Goal: Task Accomplishment & Management: Use online tool/utility

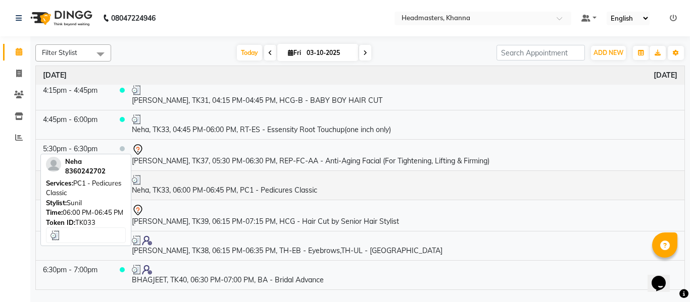
click at [237, 188] on td "Neha, TK33, 06:00 PM-06:45 PM, PC1 - Pedicures Classic" at bounding box center [404, 185] width 559 height 29
select select "3"
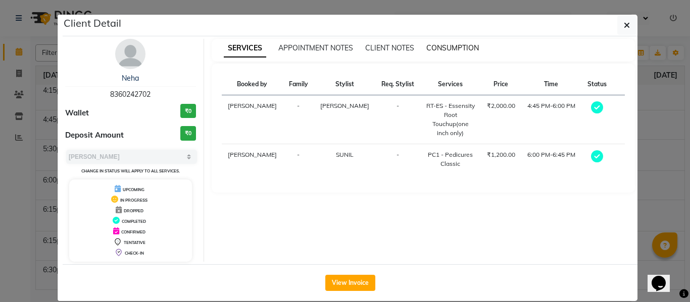
click at [444, 49] on span "CONSUMPTION" at bounding box center [452, 47] width 52 height 9
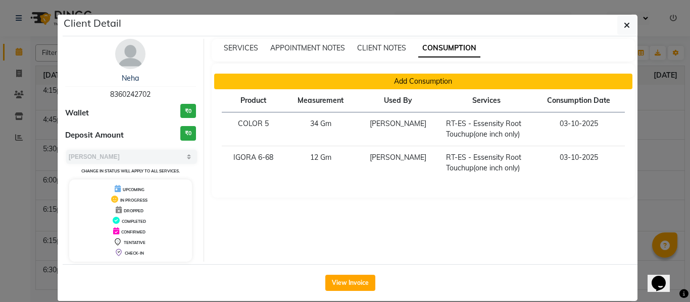
click at [418, 81] on button "Add Consumption" at bounding box center [423, 82] width 418 height 16
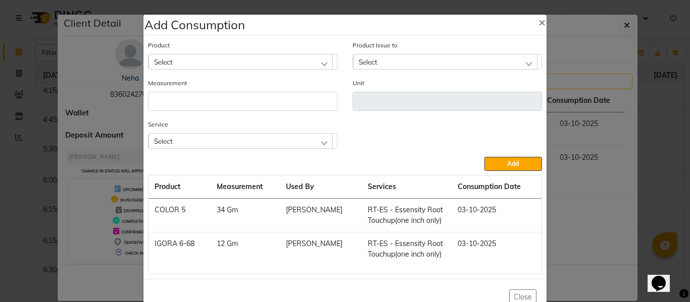
click at [274, 135] on div "Select" at bounding box center [240, 140] width 184 height 15
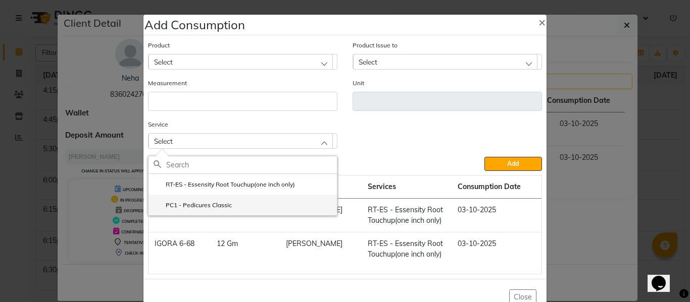
click at [200, 200] on li "PC1 - Pedicures Classic" at bounding box center [242, 205] width 188 height 21
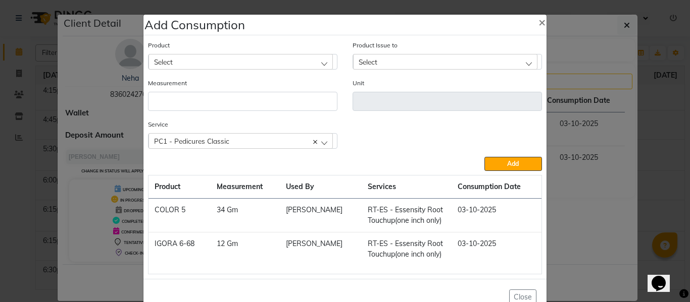
click at [206, 59] on div "Select" at bounding box center [240, 61] width 184 height 15
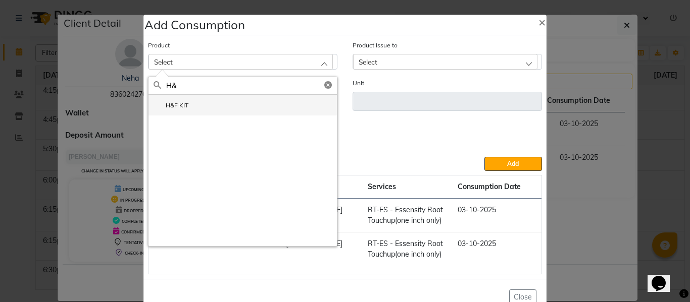
type input "H&"
click at [192, 100] on li "H&F KIT" at bounding box center [242, 105] width 188 height 21
type input "Pcs"
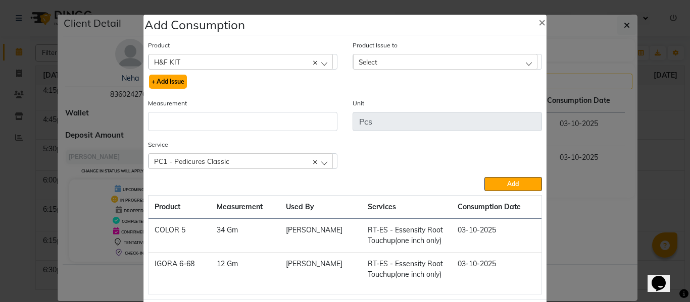
click at [169, 77] on button "+ Add Issue" at bounding box center [168, 82] width 38 height 14
select select
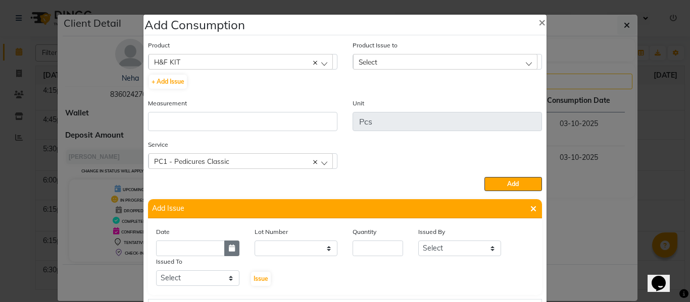
click at [229, 248] on icon "button" at bounding box center [232, 248] width 6 height 7
select select "10"
select select "2025"
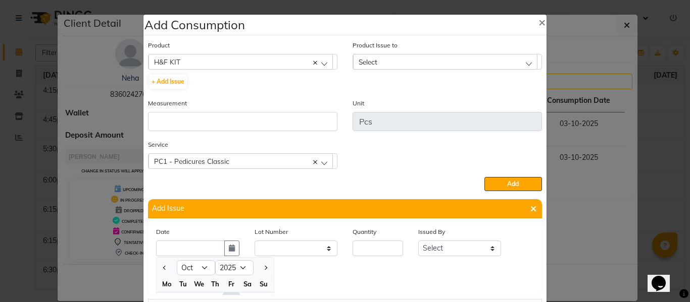
scroll to position [14, 0]
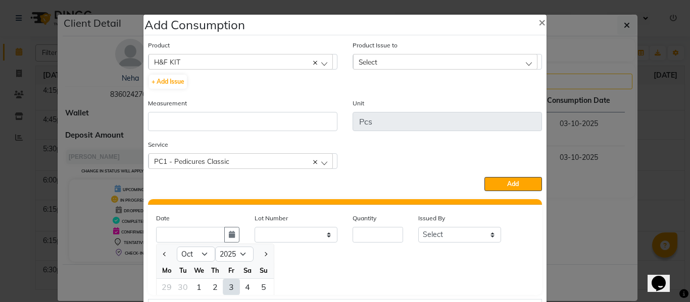
click at [226, 287] on div "3" at bounding box center [231, 287] width 16 height 16
type input "03-10-2025"
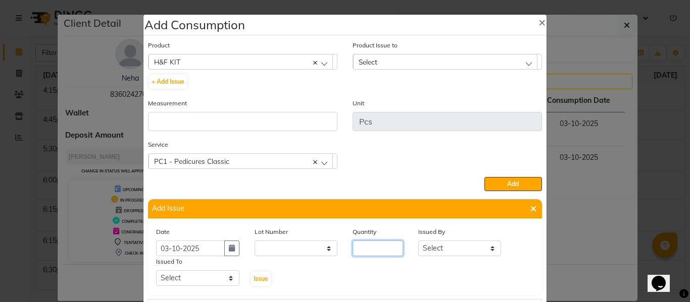
click at [384, 253] on input "number" at bounding box center [377, 249] width 50 height 16
type input "1"
drag, startPoint x: 445, startPoint y: 247, endPoint x: 448, endPoint y: 242, distance: 5.5
click at [445, 247] on select "Select ABHISHEK ajay [PERSON_NAME] [PERSON_NAME] [PERSON_NAME] [PERSON_NAME] HE…" at bounding box center [459, 249] width 83 height 16
select select "82726"
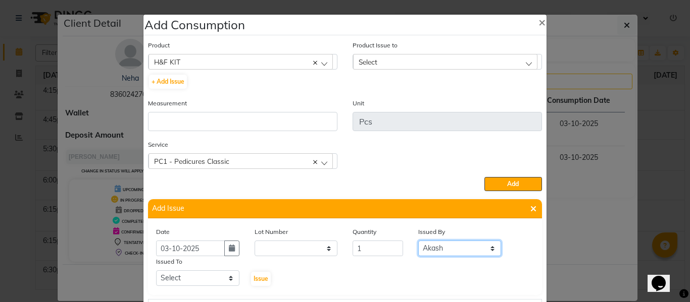
click at [418, 241] on select "Select ABHISHEK ajay [PERSON_NAME] [PERSON_NAME] [PERSON_NAME] [PERSON_NAME] HE…" at bounding box center [459, 249] width 83 height 16
drag, startPoint x: 202, startPoint y: 279, endPoint x: 199, endPoint y: 272, distance: 8.0
click at [202, 279] on select "Select ABHISHEK ajay [PERSON_NAME] [PERSON_NAME] [PERSON_NAME] [PERSON_NAME] HE…" at bounding box center [197, 279] width 83 height 16
click at [156, 271] on select "Select ABHISHEK ajay [PERSON_NAME] [PERSON_NAME] [PERSON_NAME] [PERSON_NAME] HE…" at bounding box center [197, 279] width 83 height 16
drag, startPoint x: 184, startPoint y: 279, endPoint x: 185, endPoint y: 273, distance: 6.2
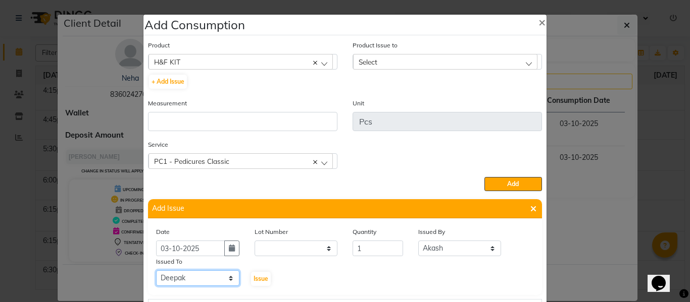
click at [184, 279] on select "Select ABHISHEK ajay [PERSON_NAME] [PERSON_NAME] [PERSON_NAME] [PERSON_NAME] HE…" at bounding box center [197, 279] width 83 height 16
select select "64064"
click at [156, 271] on select "Select ABHISHEK ajay [PERSON_NAME] [PERSON_NAME] [PERSON_NAME] [PERSON_NAME] HE…" at bounding box center [197, 279] width 83 height 16
click at [257, 276] on span "Issue" at bounding box center [260, 279] width 15 height 8
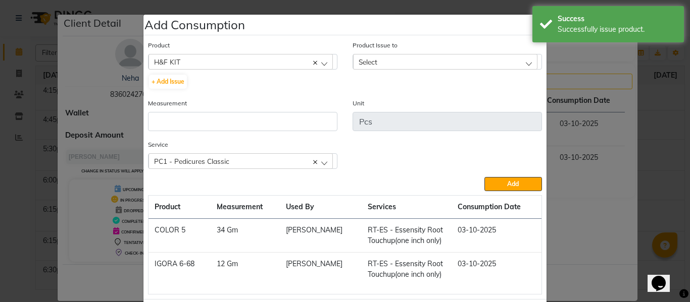
click at [396, 59] on div "Select" at bounding box center [445, 61] width 184 height 15
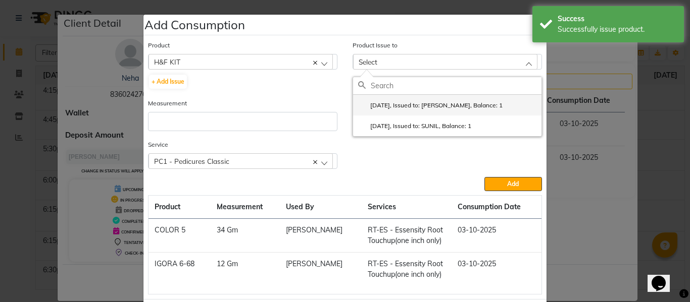
click at [409, 103] on label "[DATE], Issued to: [PERSON_NAME], Balance: 1" at bounding box center [430, 105] width 144 height 9
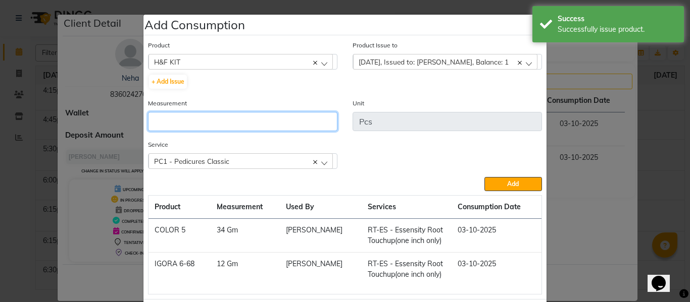
click at [288, 117] on input "number" at bounding box center [242, 121] width 189 height 19
type input "1"
drag, startPoint x: 511, startPoint y: 183, endPoint x: 352, endPoint y: 185, distance: 159.0
click at [511, 183] on span "Add" at bounding box center [513, 184] width 12 height 8
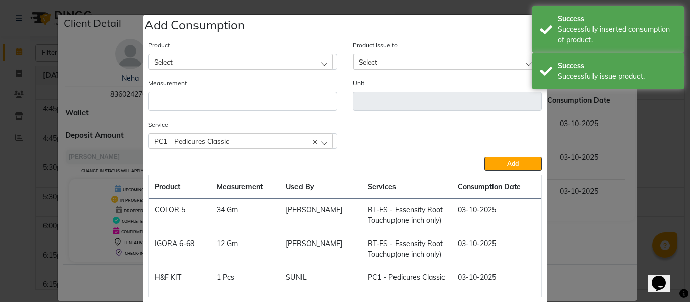
click at [387, 62] on div "Select" at bounding box center [445, 61] width 184 height 15
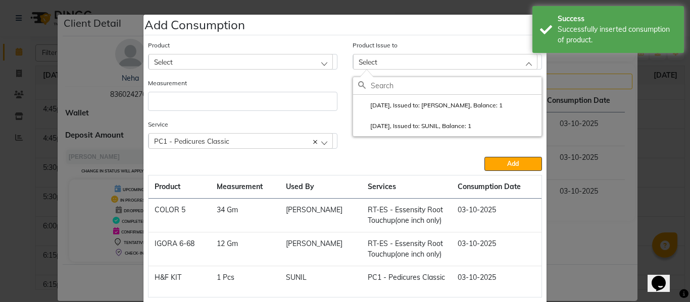
click at [669, 149] on ngb-modal-window "Add Consumption × Product Select 20 VOL DEVELOPER Product Issue to Select [DATE…" at bounding box center [345, 151] width 690 height 302
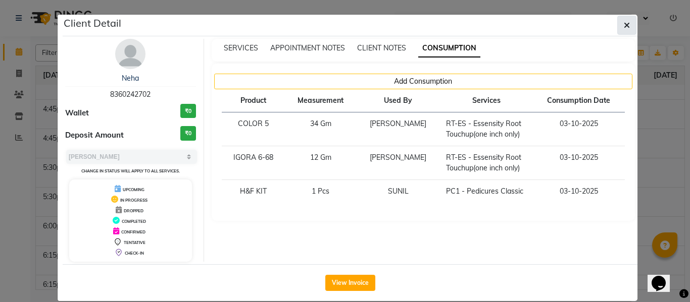
click at [618, 27] on button "button" at bounding box center [626, 25] width 19 height 19
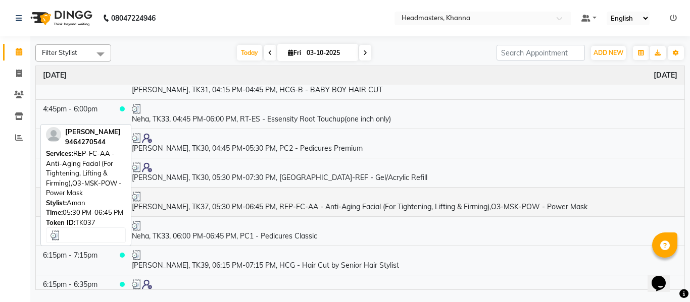
click at [241, 217] on td "[PERSON_NAME], TK37, 05:30 PM-06:45 PM, REP-FC-AA - Anti-Aging Facial (For Tigh…" at bounding box center [404, 201] width 559 height 29
select select "3"
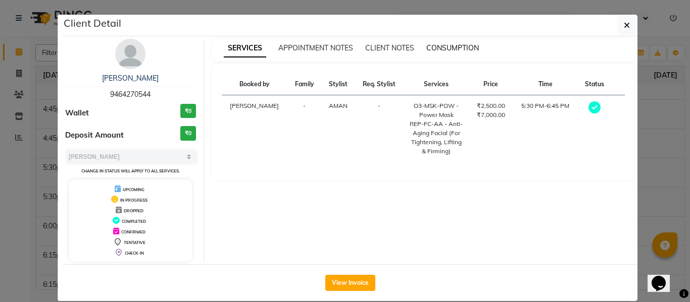
click at [443, 48] on span "CONSUMPTION" at bounding box center [452, 47] width 52 height 9
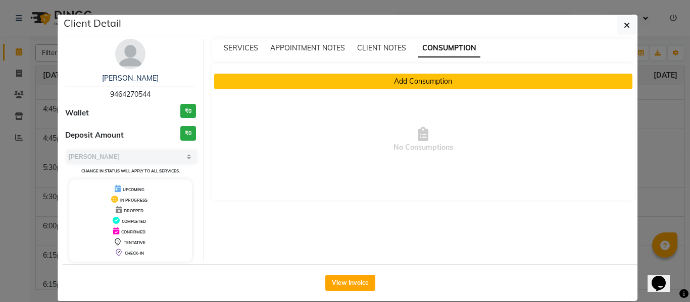
click at [381, 82] on button "Add Consumption" at bounding box center [423, 82] width 418 height 16
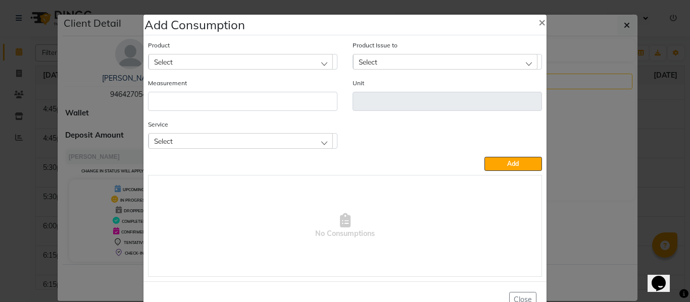
click at [185, 140] on div "Select" at bounding box center [240, 140] width 184 height 15
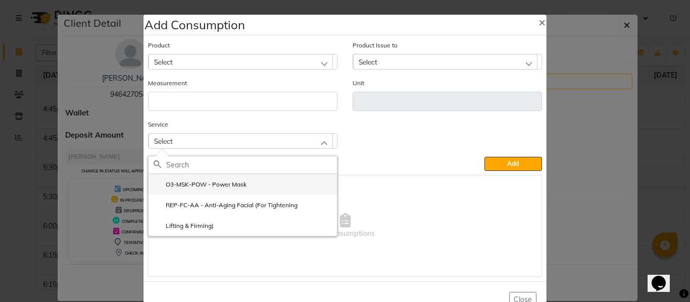
click at [213, 181] on label "O3-MSK-POW - Power Mask" at bounding box center [199, 184] width 93 height 9
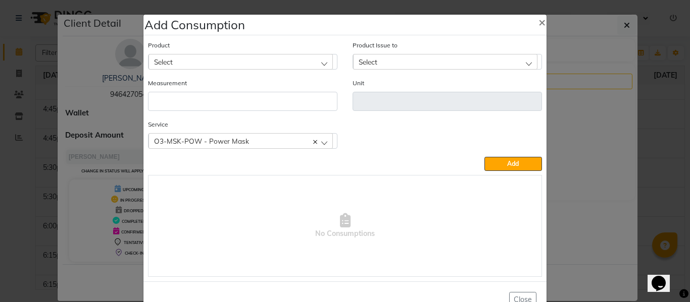
click at [244, 58] on div "Select" at bounding box center [240, 61] width 184 height 15
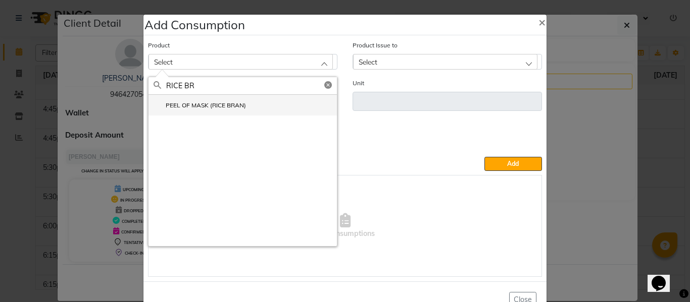
type input "RICE BR"
click at [207, 101] on label "PEEL OF MASK (RICE BRAN)" at bounding box center [199, 105] width 92 height 9
type input "Pcs"
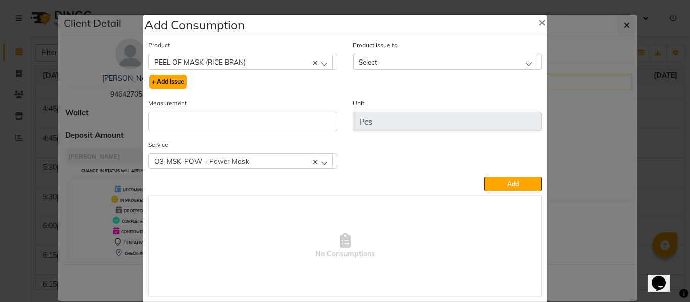
click at [165, 79] on button "+ Add Issue" at bounding box center [168, 82] width 38 height 14
select select
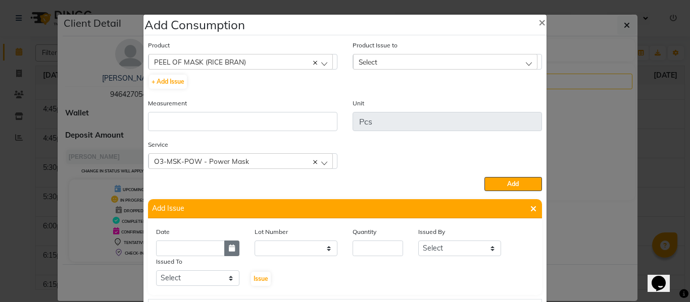
click at [229, 250] on icon "button" at bounding box center [232, 248] width 6 height 7
select select "10"
select select "2025"
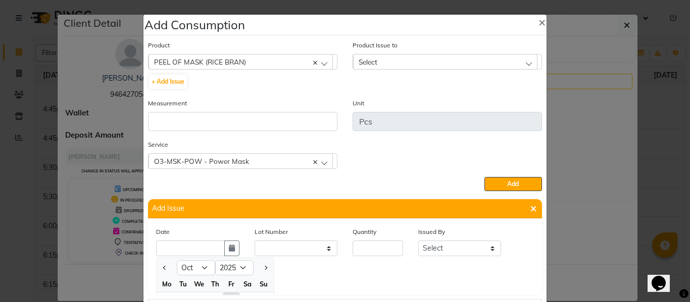
scroll to position [14, 0]
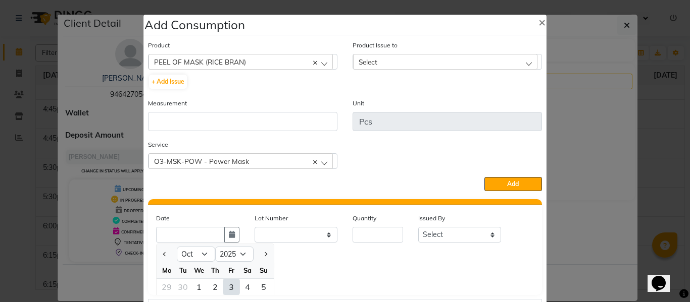
click at [226, 284] on div "3" at bounding box center [231, 287] width 16 height 16
type input "03-10-2025"
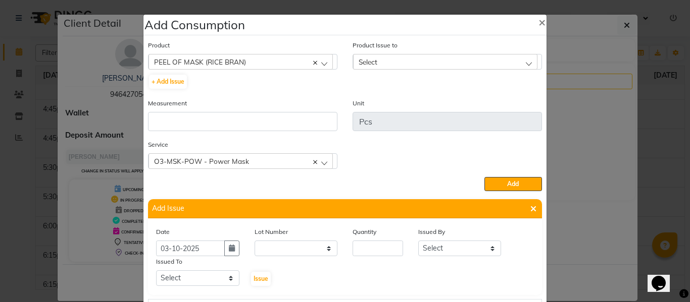
scroll to position [0, 0]
click at [376, 246] on input "number" at bounding box center [377, 249] width 50 height 16
type input "1"
click at [463, 248] on select "Select ABHISHEK ajay [PERSON_NAME] [PERSON_NAME] [PERSON_NAME] [PERSON_NAME] HE…" at bounding box center [459, 249] width 83 height 16
drag, startPoint x: 441, startPoint y: 248, endPoint x: 439, endPoint y: 241, distance: 7.8
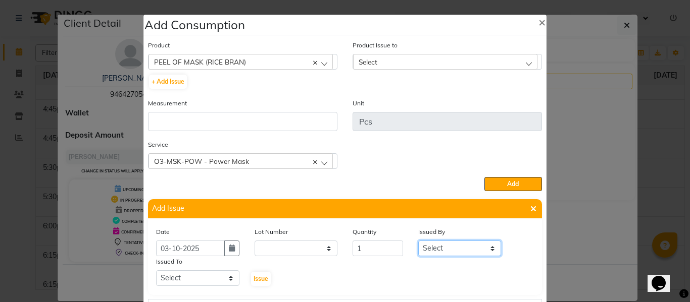
click at [440, 246] on select "Select ABHISHEK ajay [PERSON_NAME] [PERSON_NAME] [PERSON_NAME] [PERSON_NAME] HE…" at bounding box center [459, 249] width 83 height 16
select select "82726"
click at [418, 241] on select "Select ABHISHEK ajay [PERSON_NAME] [PERSON_NAME] [PERSON_NAME] [PERSON_NAME] HE…" at bounding box center [459, 249] width 83 height 16
drag, startPoint x: 180, startPoint y: 284, endPoint x: 179, endPoint y: 274, distance: 10.6
click at [180, 284] on select "Select ABHISHEK ajay [PERSON_NAME] [PERSON_NAME] [PERSON_NAME] [PERSON_NAME] HE…" at bounding box center [197, 279] width 83 height 16
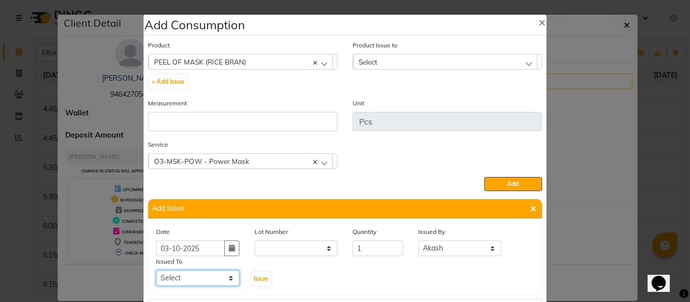
select select "60844"
click at [156, 271] on select "Select ABHISHEK ajay [PERSON_NAME] [PERSON_NAME] [PERSON_NAME] [PERSON_NAME] HE…" at bounding box center [197, 279] width 83 height 16
click at [258, 275] on span "Issue" at bounding box center [260, 279] width 15 height 8
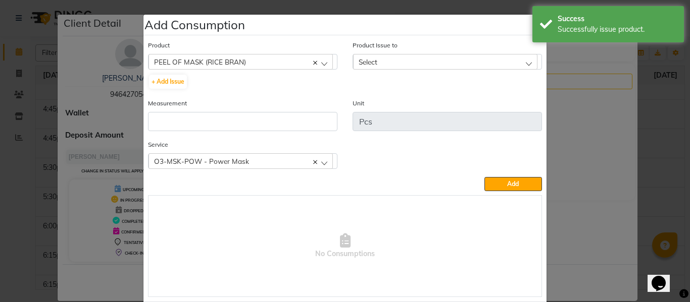
click at [380, 61] on div "Select" at bounding box center [445, 61] width 184 height 15
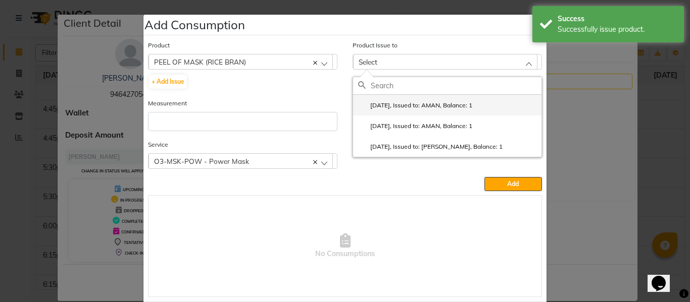
click at [417, 106] on label "[DATE], Issued to: AMAN, Balance: 1" at bounding box center [415, 105] width 114 height 9
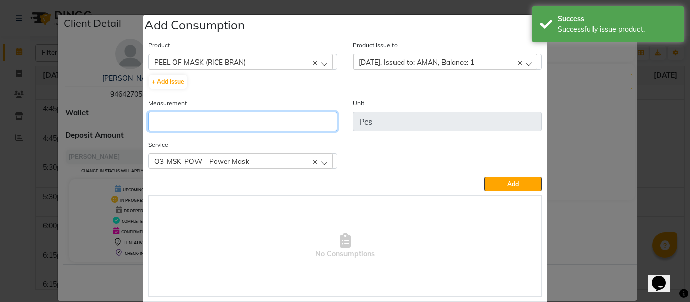
click at [276, 130] on input "number" at bounding box center [242, 121] width 189 height 19
type input "1"
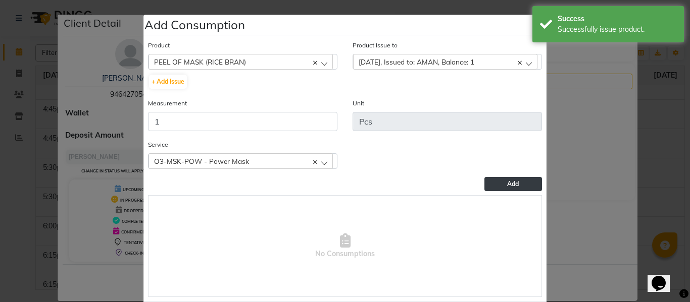
click at [497, 187] on button "Add" at bounding box center [513, 184] width 58 height 14
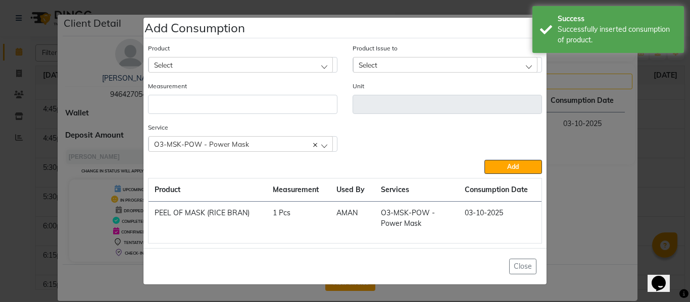
click at [267, 144] on div "O3-MSK-POW - Power Mask" at bounding box center [240, 143] width 184 height 15
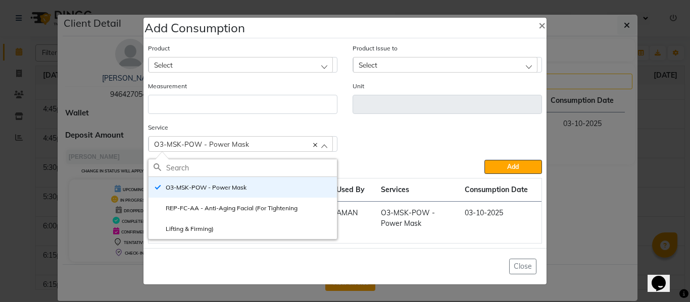
click at [390, 146] on div "Service O3-MSK-POW - Power Mask O3-MSK-POW - Power Mask REP-FC-AA - Anti-Aging …" at bounding box center [344, 141] width 409 height 38
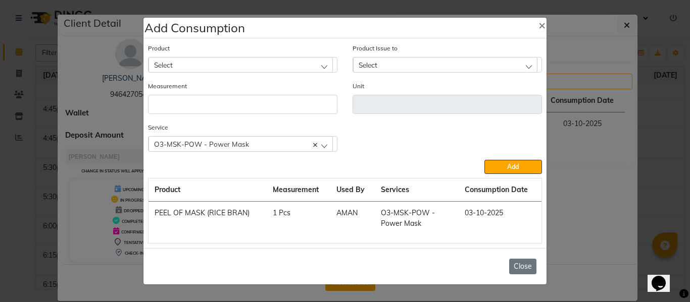
click at [535, 266] on button "Close" at bounding box center [522, 267] width 27 height 16
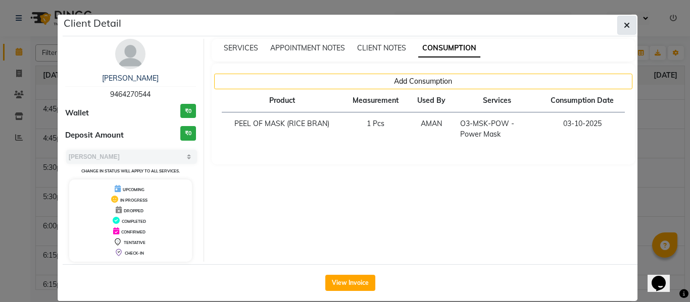
click at [623, 23] on icon "button" at bounding box center [626, 25] width 6 height 8
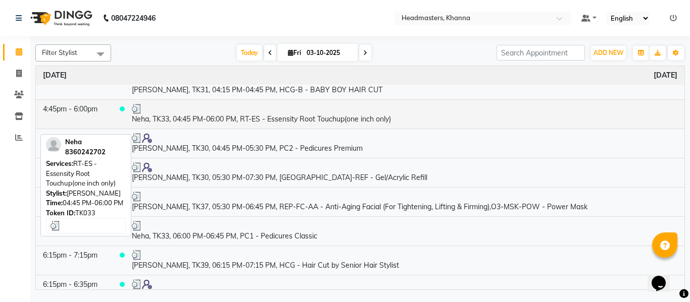
click at [307, 126] on td "Neha, TK33, 04:45 PM-06:00 PM, RT-ES - Essensity Root Touchup(one inch only)" at bounding box center [404, 113] width 559 height 29
select select "3"
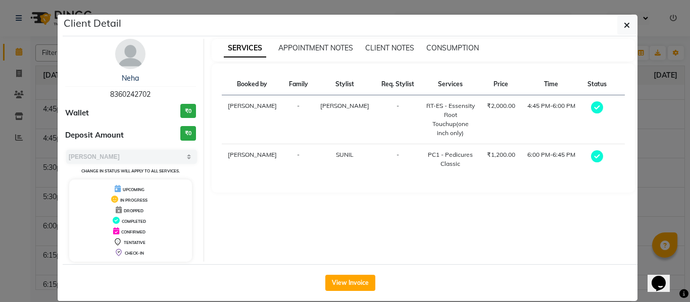
click at [452, 42] on div "SERVICES APPOINTMENT NOTES CLIENT NOTES CONSUMPTION" at bounding box center [423, 50] width 424 height 23
click at [454, 48] on span "CONSUMPTION" at bounding box center [452, 47] width 52 height 9
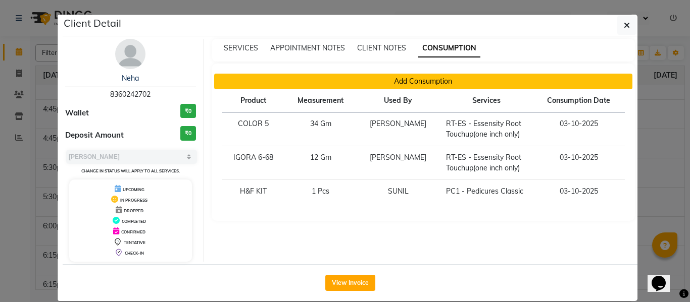
click at [458, 78] on button "Add Consumption" at bounding box center [423, 82] width 418 height 16
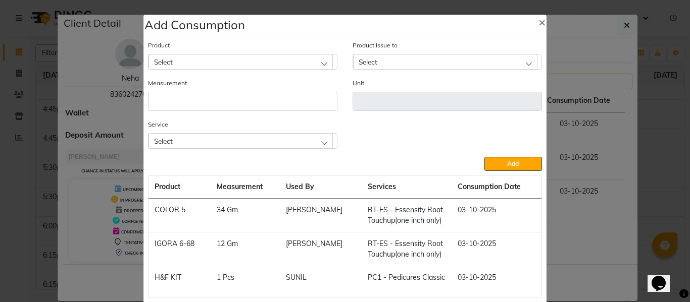
click at [254, 136] on div "Select" at bounding box center [240, 140] width 184 height 15
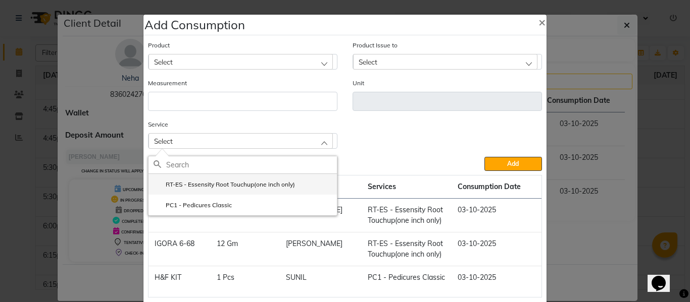
click at [238, 176] on li "RT-ES - Essensity Root Touchup(one inch only)" at bounding box center [242, 184] width 188 height 21
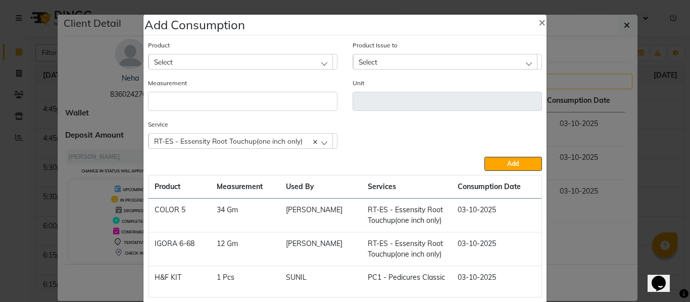
click at [225, 62] on div "Select" at bounding box center [240, 61] width 184 height 15
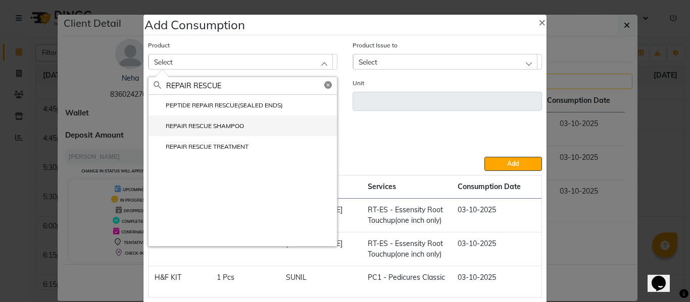
type input "REPAIR RESCUE"
click at [221, 119] on li "REPAIR RESCUE SHAMPOO" at bounding box center [242, 126] width 188 height 21
type input "ML"
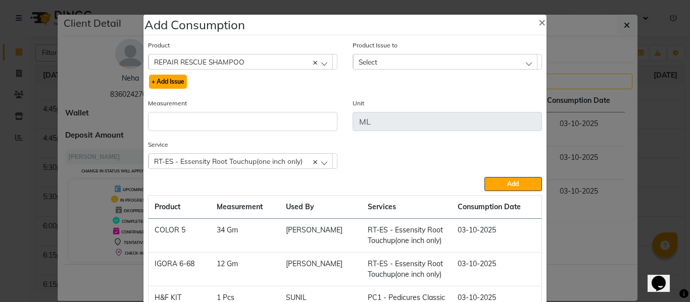
click at [172, 83] on button "+ Add Issue" at bounding box center [168, 82] width 38 height 14
select select
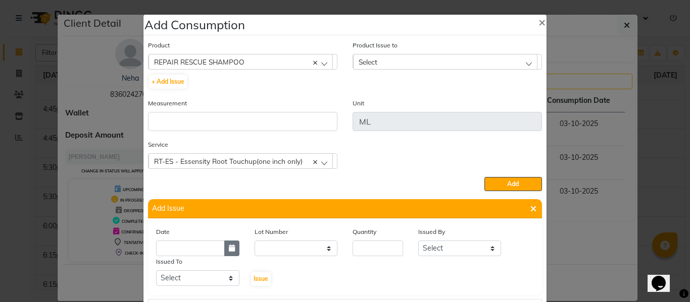
click at [229, 247] on icon "button" at bounding box center [232, 248] width 6 height 7
select select "10"
select select "2025"
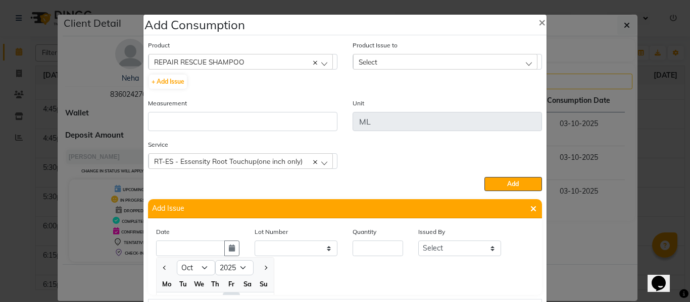
scroll to position [14, 0]
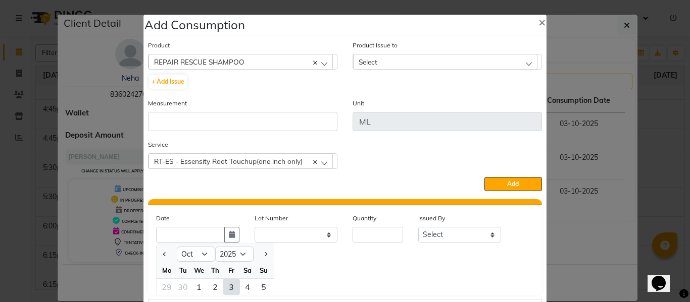
click at [229, 283] on div "3" at bounding box center [231, 287] width 16 height 16
type input "03-10-2025"
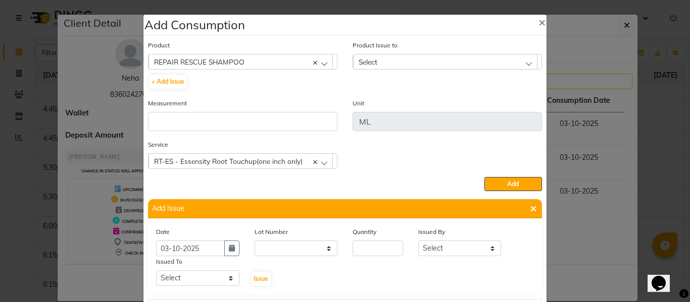
scroll to position [0, 0]
click at [352, 250] on input "number" at bounding box center [377, 249] width 50 height 16
type input "2"
type input "32"
click at [454, 249] on select "Select ABHISHEK ajay [PERSON_NAME] [PERSON_NAME] [PERSON_NAME] [PERSON_NAME] HE…" at bounding box center [459, 249] width 83 height 16
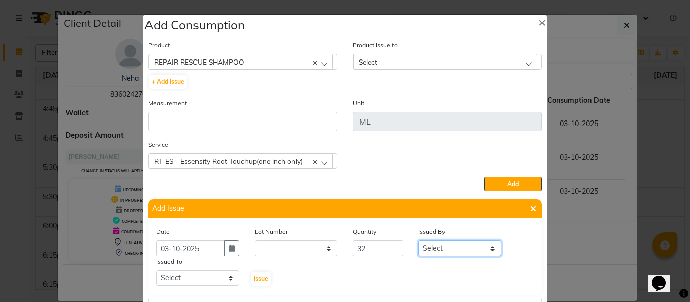
select select "82726"
click at [418, 241] on select "Select ABHISHEK ajay [PERSON_NAME] [PERSON_NAME] [PERSON_NAME] [PERSON_NAME] HE…" at bounding box center [459, 249] width 83 height 16
drag, startPoint x: 200, startPoint y: 284, endPoint x: 199, endPoint y: 272, distance: 12.2
click at [199, 280] on select "Select ABHISHEK ajay [PERSON_NAME] [PERSON_NAME] [PERSON_NAME] [PERSON_NAME] HE…" at bounding box center [197, 279] width 83 height 16
select select "60857"
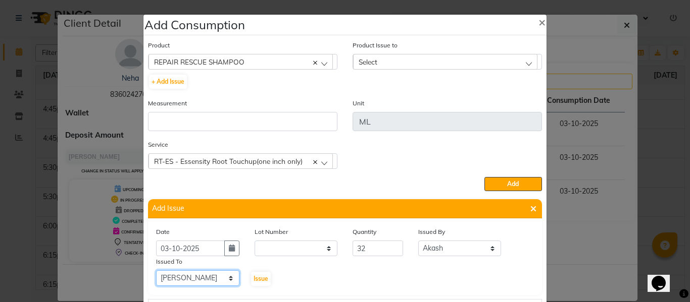
click at [156, 271] on select "Select ABHISHEK ajay [PERSON_NAME] [PERSON_NAME] [PERSON_NAME] [PERSON_NAME] HE…" at bounding box center [197, 279] width 83 height 16
click at [257, 280] on span "Issue" at bounding box center [260, 279] width 15 height 8
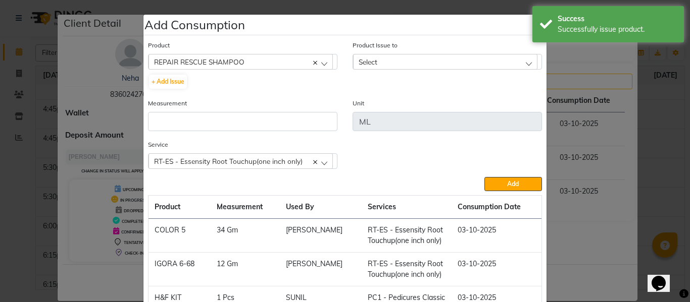
click at [388, 59] on div "Select" at bounding box center [445, 61] width 184 height 15
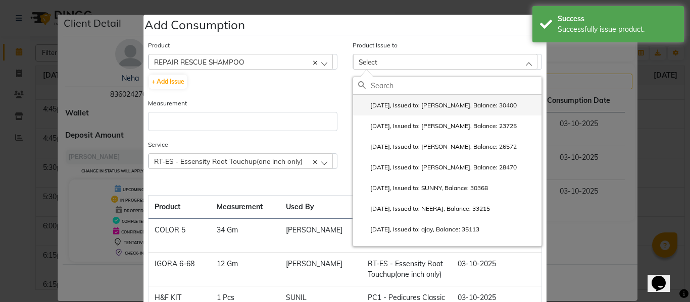
click at [409, 104] on label "[DATE], Issued to: [PERSON_NAME], Balance: 30400" at bounding box center [437, 105] width 158 height 9
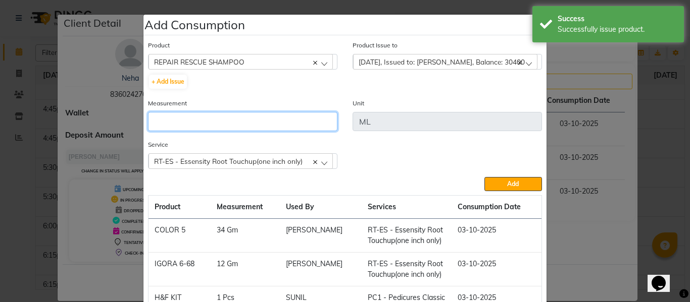
click at [272, 123] on input "number" at bounding box center [242, 121] width 189 height 19
type input "32"
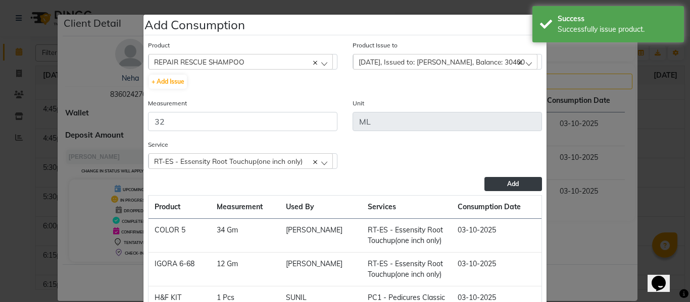
click at [508, 184] on span "Add" at bounding box center [513, 184] width 12 height 8
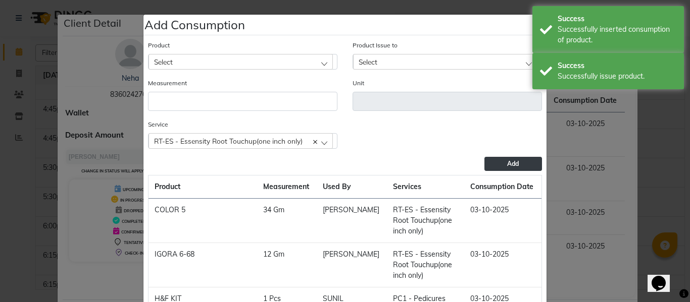
click at [223, 59] on div "Select" at bounding box center [240, 61] width 184 height 15
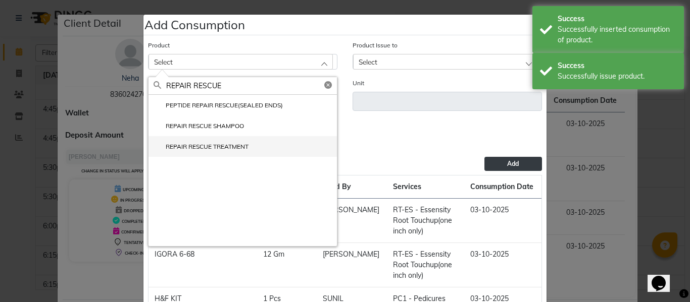
type input "REPAIR RESCUE"
click at [220, 141] on li "REPAIR RESCUE TREATMENT" at bounding box center [242, 146] width 188 height 21
type input "ML"
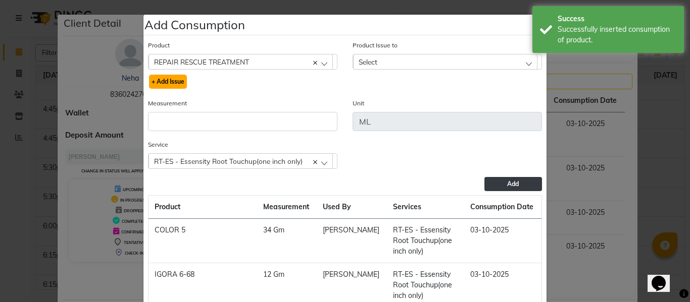
click at [157, 79] on button "+ Add Issue" at bounding box center [168, 82] width 38 height 14
select select
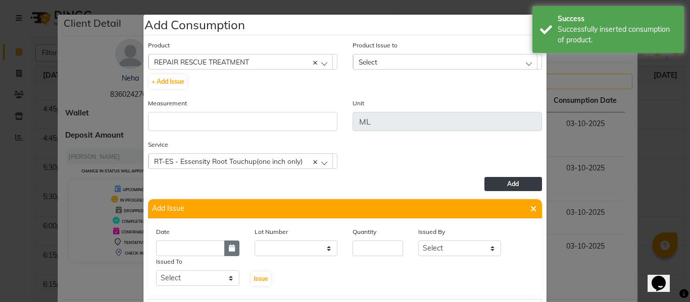
click at [229, 246] on icon "button" at bounding box center [232, 248] width 6 height 7
select select "10"
select select "2025"
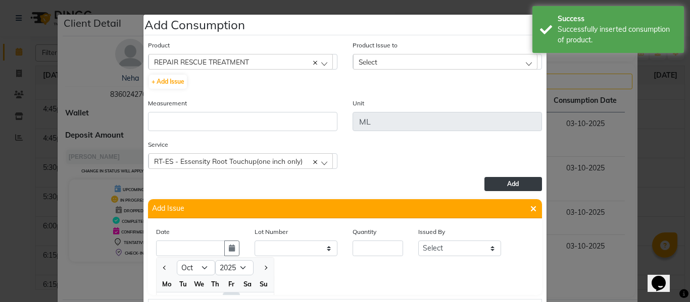
scroll to position [14, 0]
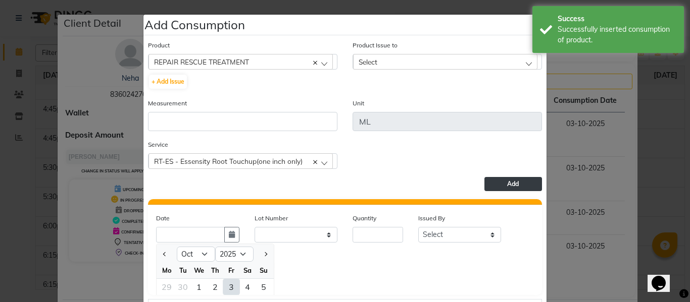
click at [224, 297] on div "Product REPAIR RESCUE TREATMENT 20 VOL DEVELOPER + Add Issue Product Issue to S…" at bounding box center [344, 268] width 399 height 463
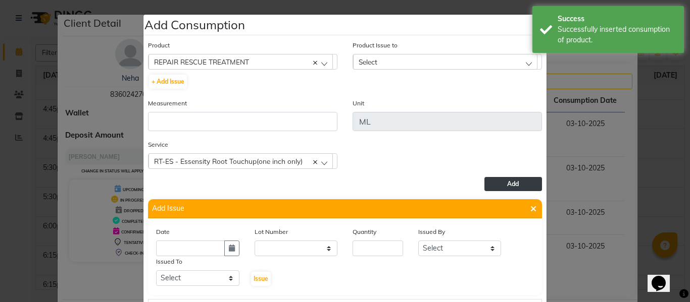
scroll to position [0, 0]
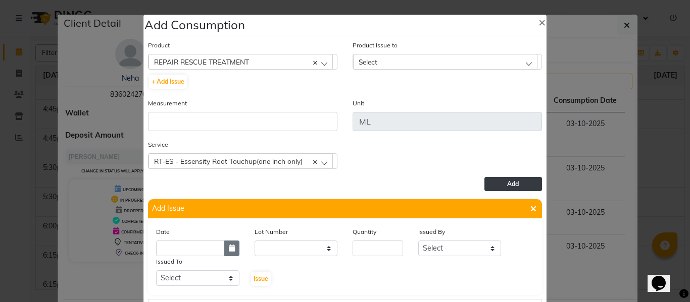
click at [229, 248] on icon "button" at bounding box center [232, 248] width 6 height 7
select select "10"
select select "2025"
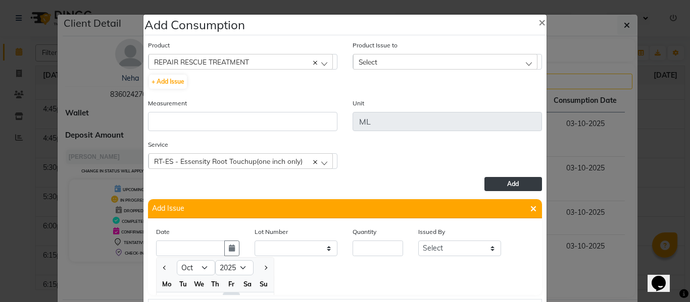
scroll to position [14, 0]
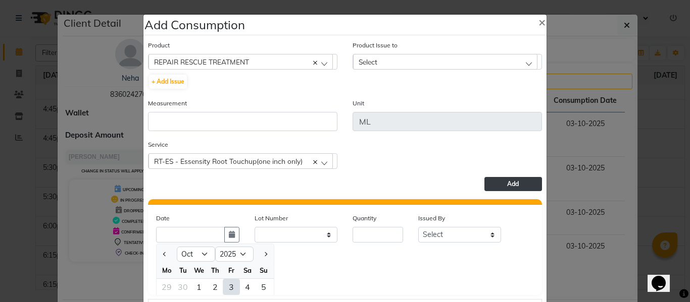
click at [225, 283] on div "3" at bounding box center [231, 287] width 16 height 16
type input "03-10-2025"
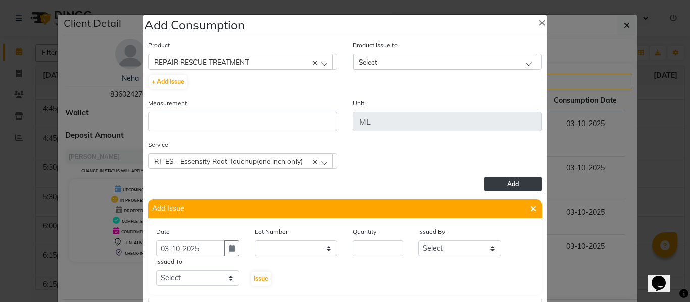
scroll to position [0, 0]
click at [362, 251] on input "number" at bounding box center [377, 249] width 50 height 16
type input "47"
click at [457, 250] on select "Select ABHISHEK ajay [PERSON_NAME] [PERSON_NAME] [PERSON_NAME] [PERSON_NAME] HE…" at bounding box center [459, 249] width 83 height 16
click at [430, 244] on select "Select ABHISHEK ajay [PERSON_NAME] [PERSON_NAME] [PERSON_NAME] [PERSON_NAME] HE…" at bounding box center [459, 249] width 83 height 16
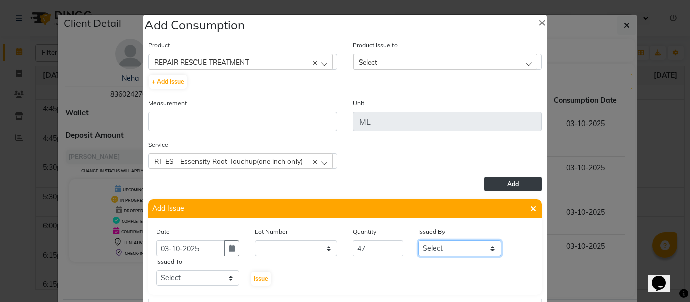
select select "82726"
click at [418, 241] on select "Select ABHISHEK ajay [PERSON_NAME] [PERSON_NAME] [PERSON_NAME] [PERSON_NAME] HE…" at bounding box center [459, 249] width 83 height 16
drag, startPoint x: 193, startPoint y: 279, endPoint x: 190, endPoint y: 274, distance: 6.1
click at [191, 276] on select "Select ABHISHEK ajay [PERSON_NAME] [PERSON_NAME] [PERSON_NAME] [PERSON_NAME] HE…" at bounding box center [197, 279] width 83 height 16
select select "60857"
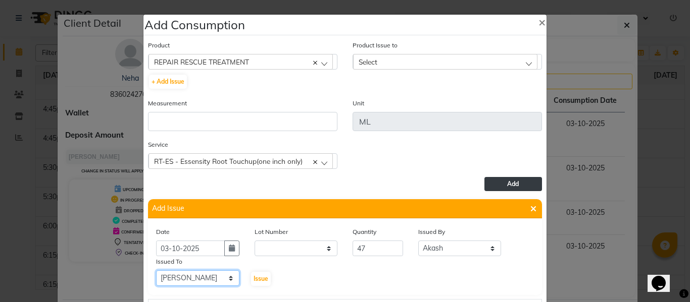
click at [156, 271] on select "Select ABHISHEK ajay [PERSON_NAME] [PERSON_NAME] [PERSON_NAME] [PERSON_NAME] HE…" at bounding box center [197, 279] width 83 height 16
click at [255, 276] on span "Issue" at bounding box center [260, 279] width 15 height 8
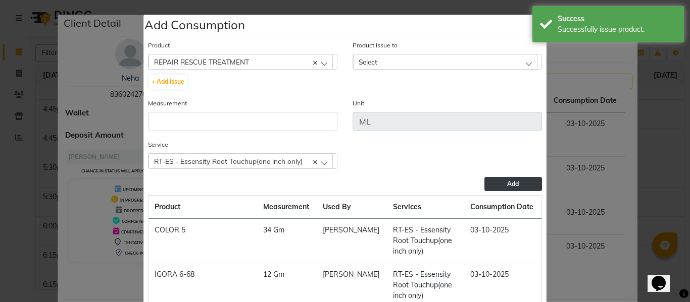
click at [378, 58] on div "Select" at bounding box center [445, 61] width 184 height 15
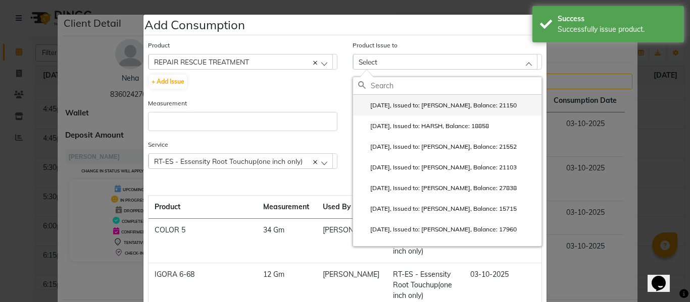
click at [399, 103] on label "[DATE], Issued to: [PERSON_NAME], Balance: 21150" at bounding box center [437, 105] width 158 height 9
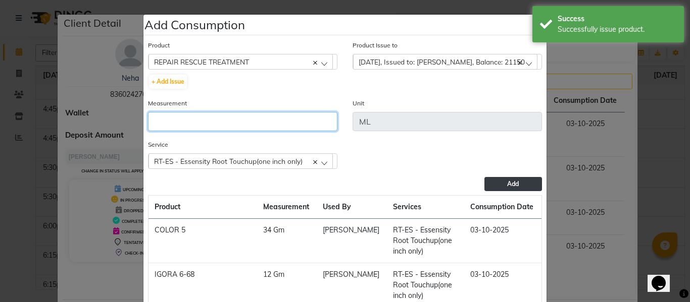
click at [285, 121] on input "number" at bounding box center [242, 121] width 189 height 19
type input "47"
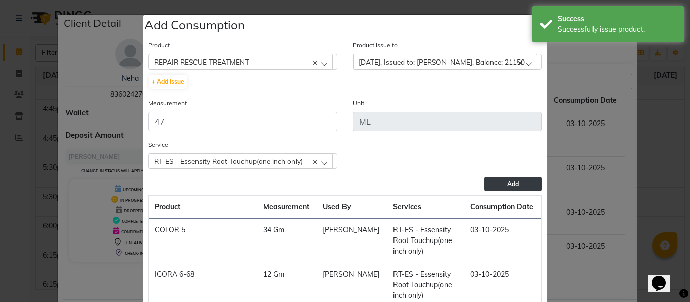
click at [521, 186] on button "Add" at bounding box center [513, 184] width 58 height 14
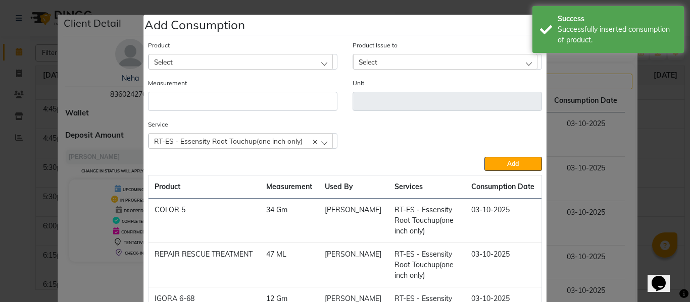
click at [662, 189] on ngb-modal-window "Add Consumption × Product Select 20 VOL DEVELOPER Product Issue to Select [DATE…" at bounding box center [345, 151] width 690 height 302
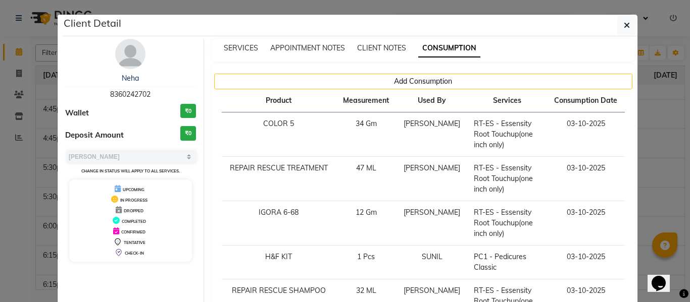
click at [649, 159] on ngb-modal-window "Client Detail Neha 8360242702 Wallet ₹0 Deposit Amount ₹0 Select MARK DONE UPCO…" at bounding box center [345, 151] width 690 height 302
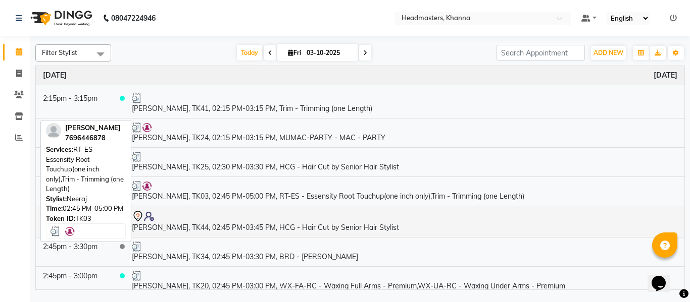
scroll to position [1361, 0]
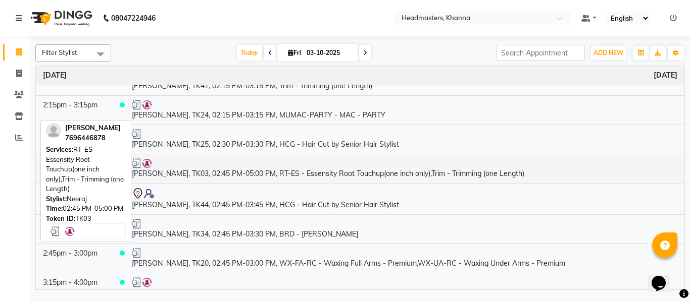
click at [347, 182] on td "[PERSON_NAME], TK03, 02:45 PM-05:00 PM, RT-ES - Essensity Root Touchup(one inch…" at bounding box center [404, 168] width 559 height 29
select select "3"
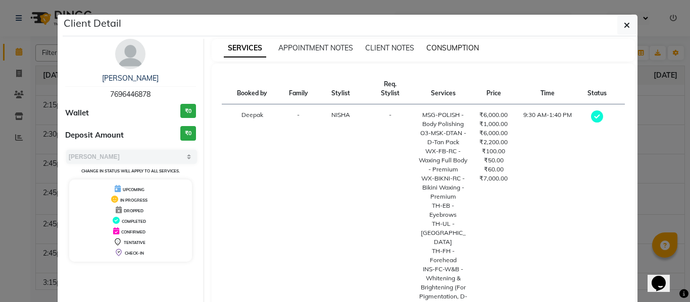
click at [447, 45] on span "CONSUMPTION" at bounding box center [452, 47] width 52 height 9
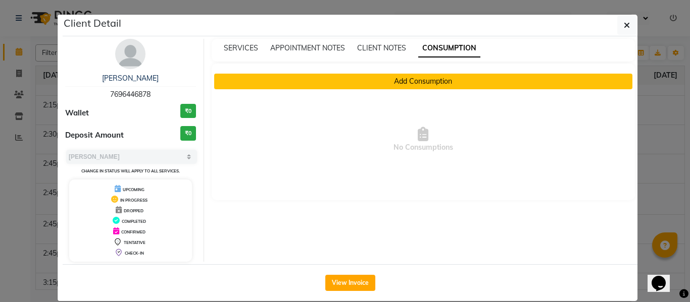
click at [399, 82] on button "Add Consumption" at bounding box center [423, 82] width 418 height 16
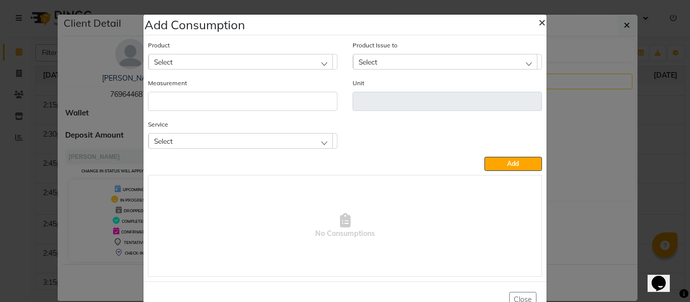
click at [538, 20] on span "×" at bounding box center [541, 21] width 7 height 15
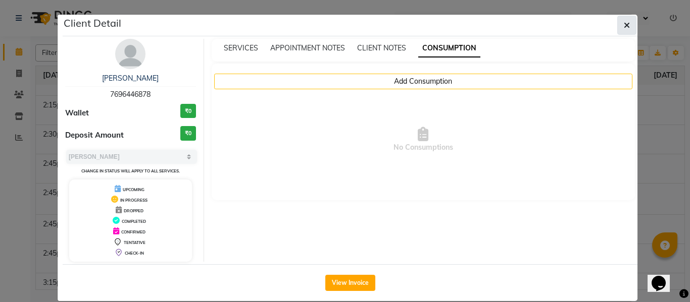
click at [623, 22] on icon "button" at bounding box center [626, 25] width 6 height 8
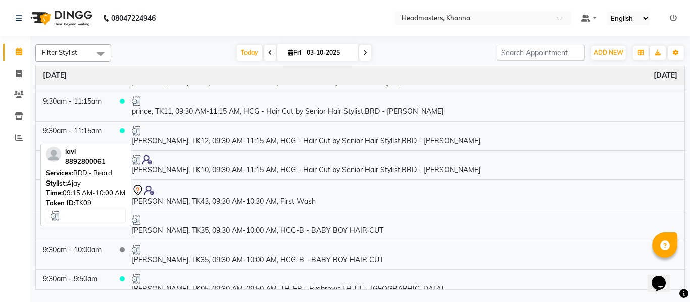
scroll to position [0, 0]
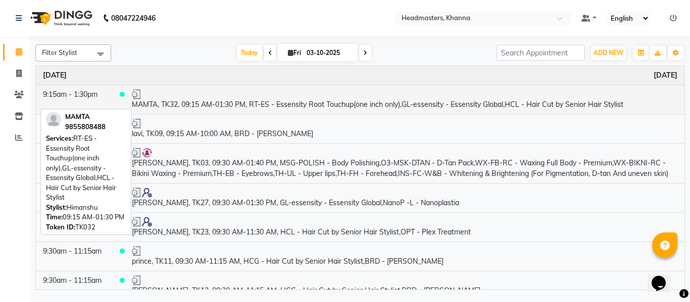
click at [334, 104] on td "MAMTA, TK32, 09:15 AM-01:30 PM, RT-ES - Essensity Root Touchup(one inch only),G…" at bounding box center [404, 99] width 559 height 29
select select "3"
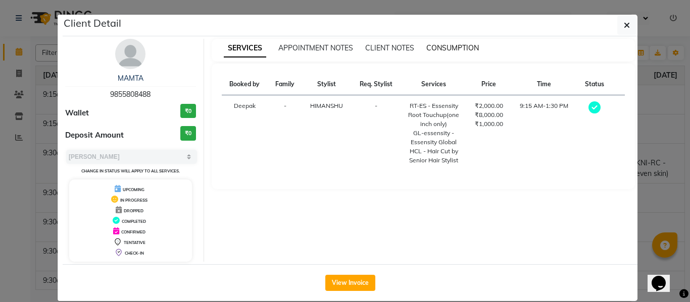
click at [444, 50] on span "CONSUMPTION" at bounding box center [452, 47] width 52 height 9
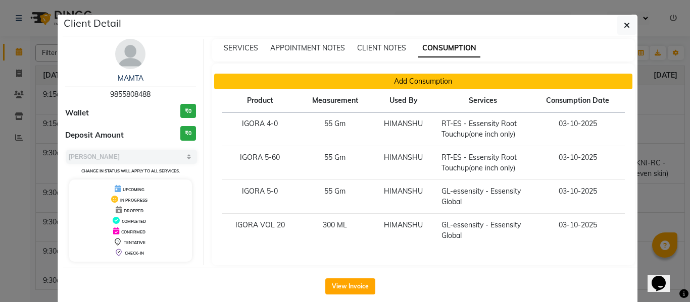
click at [407, 81] on button "Add Consumption" at bounding box center [423, 82] width 418 height 16
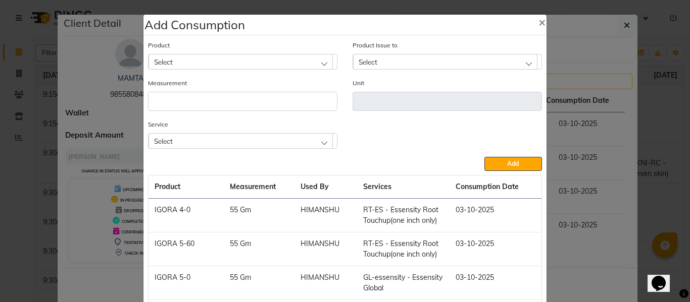
click at [236, 62] on div "Select" at bounding box center [240, 61] width 184 height 15
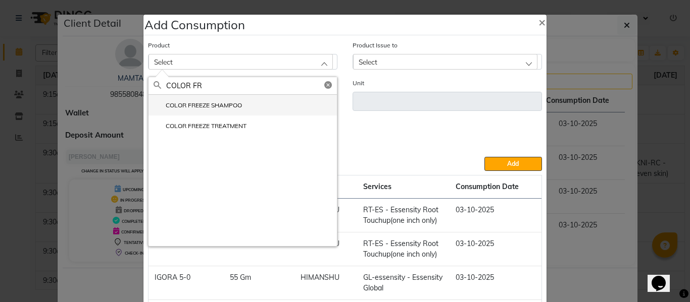
type input "COLOR FR"
click at [207, 102] on label "COLOR FREEZE SHAMPOO" at bounding box center [197, 105] width 88 height 9
type input "ML"
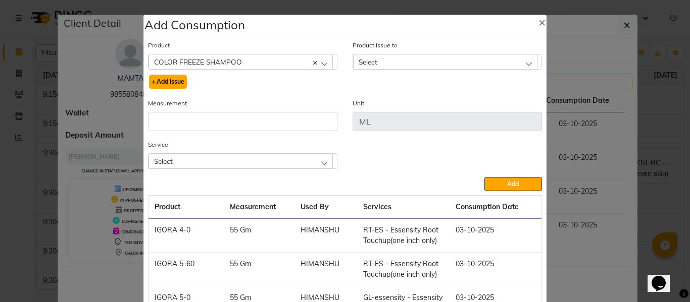
click at [161, 78] on button "+ Add Issue" at bounding box center [168, 82] width 38 height 14
select select
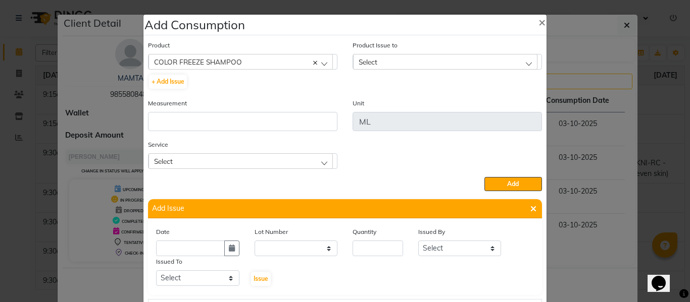
drag, startPoint x: 227, startPoint y: 246, endPoint x: 266, endPoint y: 243, distance: 38.9
click at [229, 245] on icon "button" at bounding box center [232, 248] width 6 height 7
select select "10"
select select "2025"
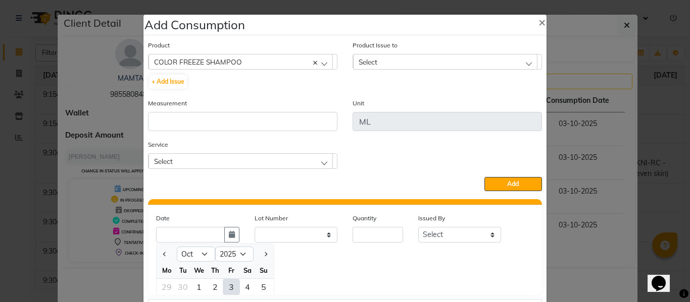
drag, startPoint x: 223, startPoint y: 285, endPoint x: 314, endPoint y: 279, distance: 92.1
click at [223, 285] on div "3" at bounding box center [231, 287] width 16 height 16
type input "03-10-2025"
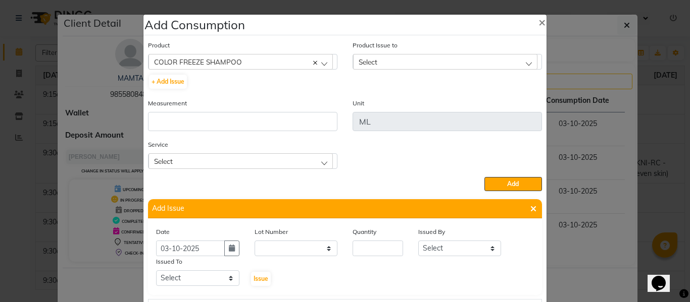
scroll to position [0, 0]
click at [377, 251] on input "number" at bounding box center [377, 249] width 50 height 16
type input "25"
drag, startPoint x: 458, startPoint y: 250, endPoint x: 457, endPoint y: 243, distance: 7.1
click at [457, 245] on select "Select ABHISHEK ajay [PERSON_NAME] [PERSON_NAME] [PERSON_NAME] [PERSON_NAME] HE…" at bounding box center [459, 249] width 83 height 16
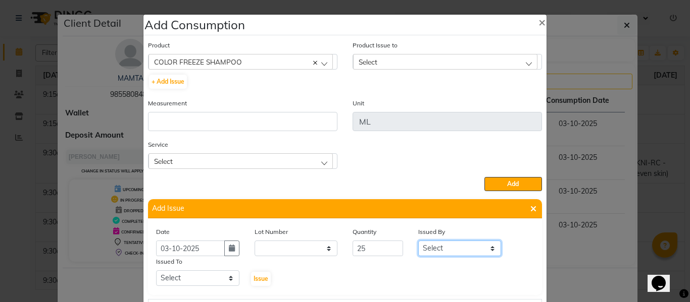
select select "82726"
click at [418, 241] on select "Select ABHISHEK ajay [PERSON_NAME] [PERSON_NAME] [PERSON_NAME] [PERSON_NAME] HE…" at bounding box center [459, 249] width 83 height 16
click at [188, 278] on select "Select ABHISHEK ajay [PERSON_NAME] [PERSON_NAME] [PERSON_NAME] [PERSON_NAME] HE…" at bounding box center [197, 279] width 83 height 16
select select "60833"
click at [156, 271] on select "Select ABHISHEK ajay [PERSON_NAME] [PERSON_NAME] [PERSON_NAME] [PERSON_NAME] HE…" at bounding box center [197, 279] width 83 height 16
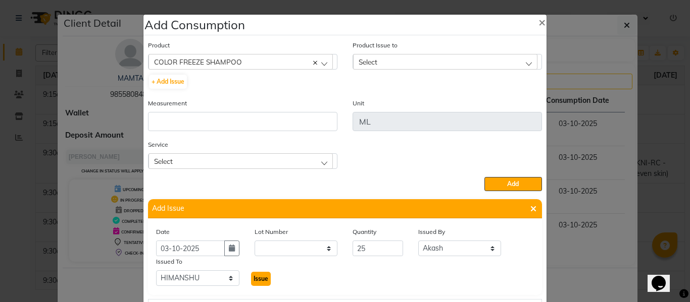
drag, startPoint x: 256, startPoint y: 279, endPoint x: 361, endPoint y: 84, distance: 221.8
click at [256, 278] on span "Issue" at bounding box center [260, 279] width 15 height 8
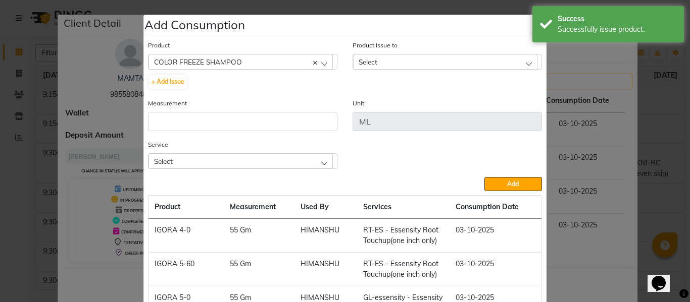
click at [241, 164] on div "Select" at bounding box center [240, 160] width 184 height 15
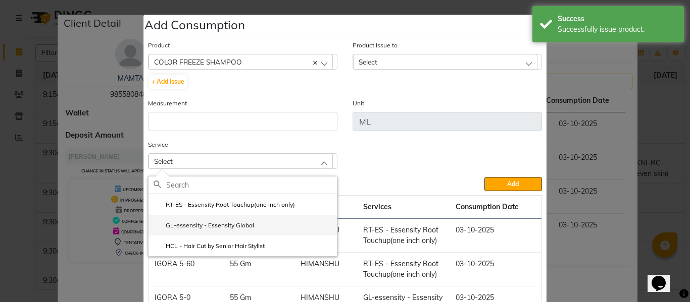
click at [219, 223] on label "GL-essensity - Essensity Global" at bounding box center [203, 225] width 100 height 9
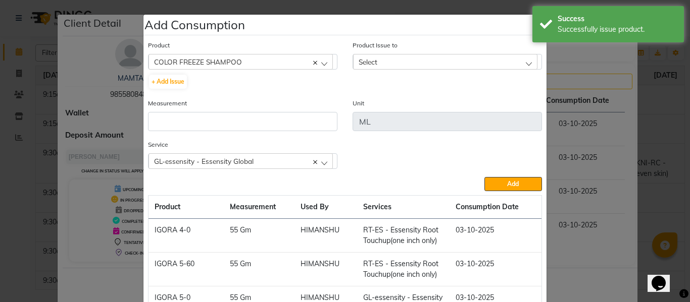
click at [396, 59] on div "Select" at bounding box center [445, 61] width 184 height 15
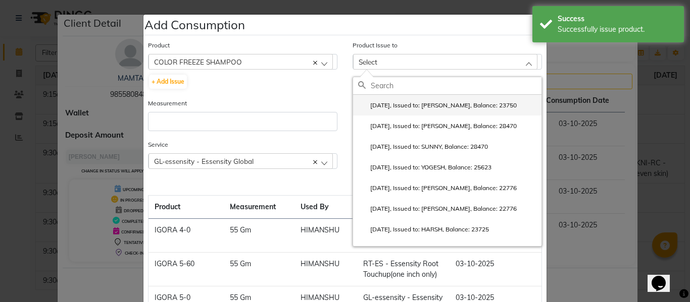
click at [413, 100] on li "[DATE], Issued to: [PERSON_NAME], Balance: 23750" at bounding box center [447, 105] width 188 height 21
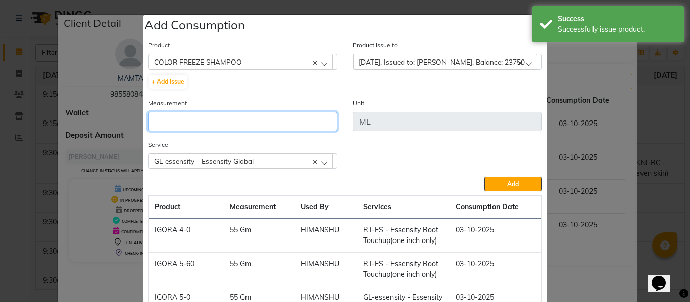
click at [237, 114] on input "number" at bounding box center [242, 121] width 189 height 19
type input "25"
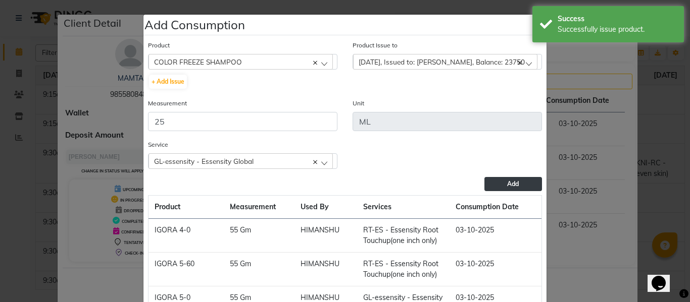
click at [515, 180] on button "Add" at bounding box center [513, 184] width 58 height 14
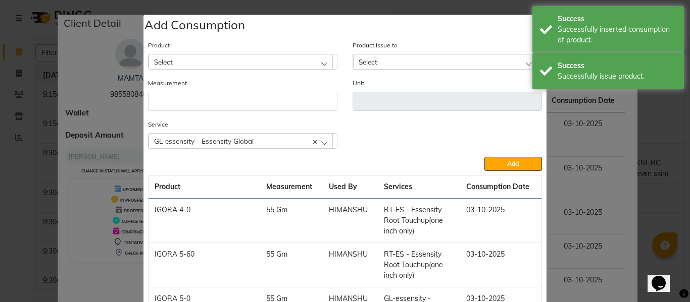
click at [245, 56] on div "Select" at bounding box center [240, 61] width 184 height 15
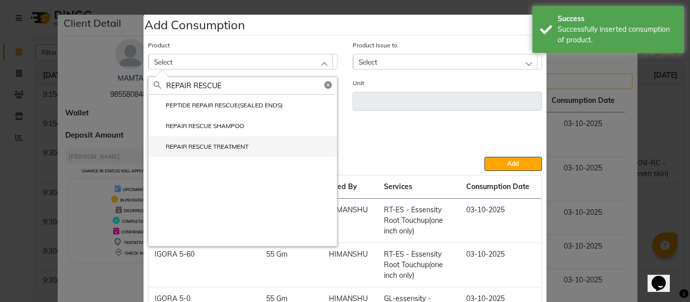
type input "REPAIR RESCUE"
click at [216, 146] on label "REPAIR RESCUE TREATMENT" at bounding box center [200, 146] width 95 height 9
type input "ML"
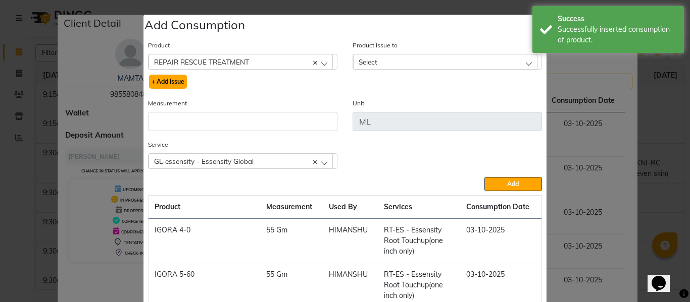
click at [167, 77] on button "+ Add Issue" at bounding box center [168, 82] width 38 height 14
select select
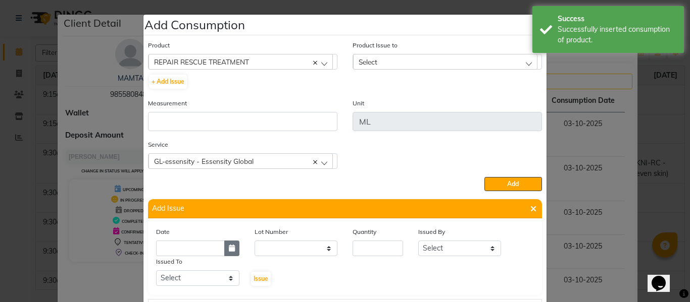
click at [229, 248] on icon "button" at bounding box center [232, 248] width 6 height 7
select select "10"
select select "2025"
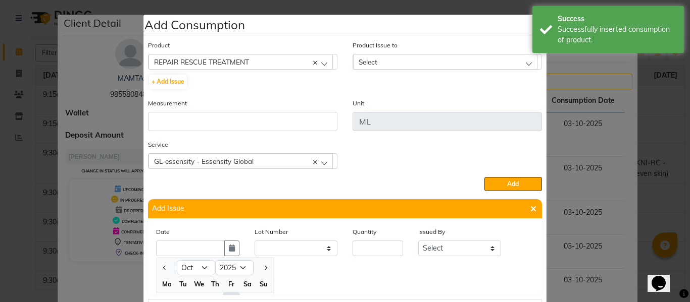
scroll to position [14, 0]
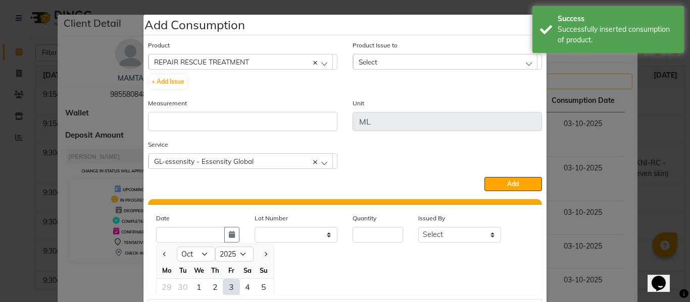
click at [225, 283] on div "3" at bounding box center [231, 287] width 16 height 16
type input "03-10-2025"
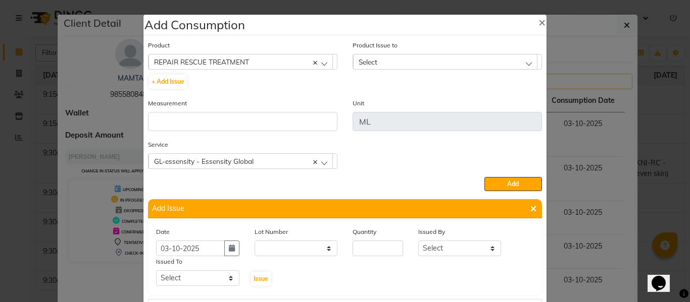
scroll to position [0, 0]
click at [377, 251] on input "number" at bounding box center [377, 249] width 50 height 16
type input "38"
click at [442, 248] on select "Select ABHISHEK ajay [PERSON_NAME] [PERSON_NAME] [PERSON_NAME] [PERSON_NAME] HE…" at bounding box center [459, 249] width 83 height 16
select select "82726"
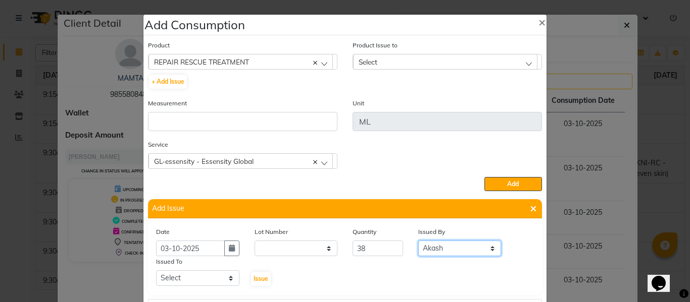
click at [418, 241] on select "Select ABHISHEK ajay [PERSON_NAME] [PERSON_NAME] [PERSON_NAME] [PERSON_NAME] HE…" at bounding box center [459, 249] width 83 height 16
click at [204, 274] on select "Select ABHISHEK ajay [PERSON_NAME] [PERSON_NAME] [PERSON_NAME] [PERSON_NAME] HE…" at bounding box center [197, 279] width 83 height 16
select select "60833"
click at [156, 271] on select "Select ABHISHEK ajay [PERSON_NAME] [PERSON_NAME] [PERSON_NAME] [PERSON_NAME] HE…" at bounding box center [197, 279] width 83 height 16
click at [257, 277] on span "Issue" at bounding box center [260, 279] width 15 height 8
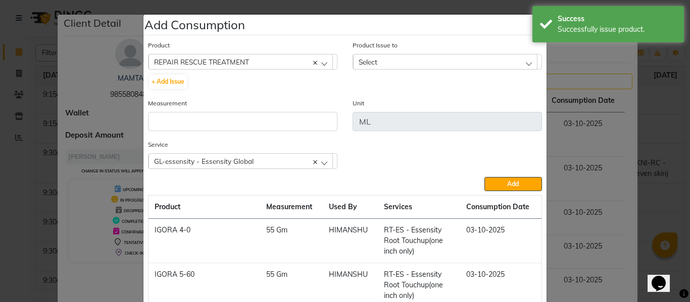
click at [374, 56] on div "Select" at bounding box center [445, 61] width 184 height 15
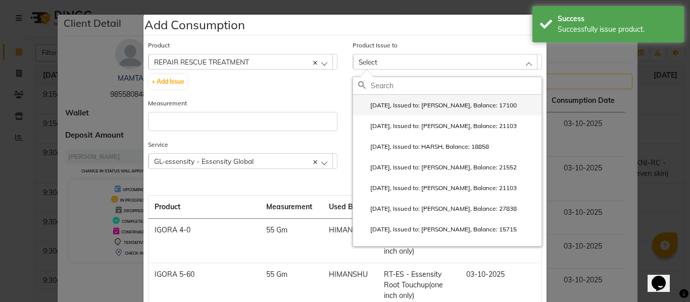
click at [408, 101] on label "[DATE], Issued to: [PERSON_NAME], Balance: 17100" at bounding box center [437, 105] width 158 height 9
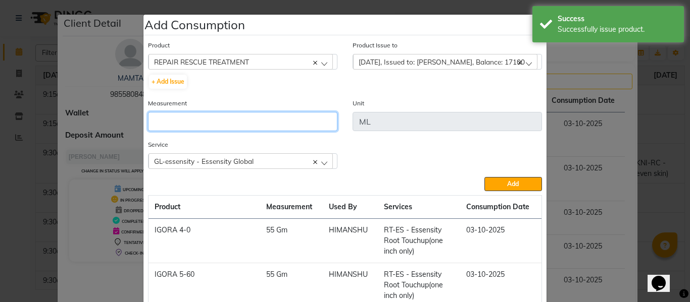
click at [206, 126] on input "number" at bounding box center [242, 121] width 189 height 19
type input "38"
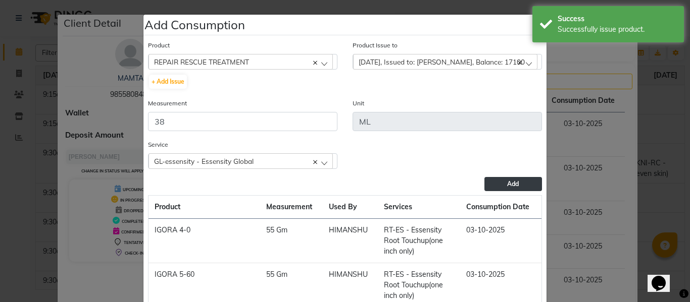
click at [507, 185] on span "Add" at bounding box center [513, 184] width 12 height 8
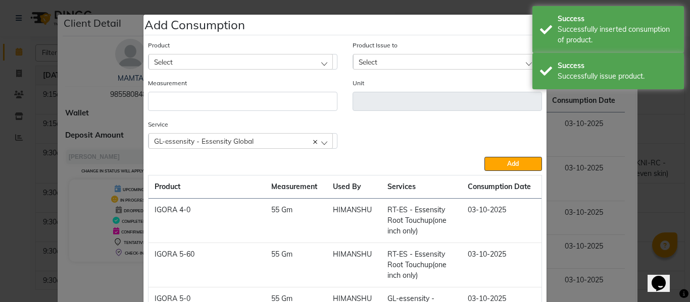
click at [650, 159] on ngb-modal-window "Add Consumption × Product Select 20 VOL DEVELOPER Product Issue to Select [DATE…" at bounding box center [345, 151] width 690 height 302
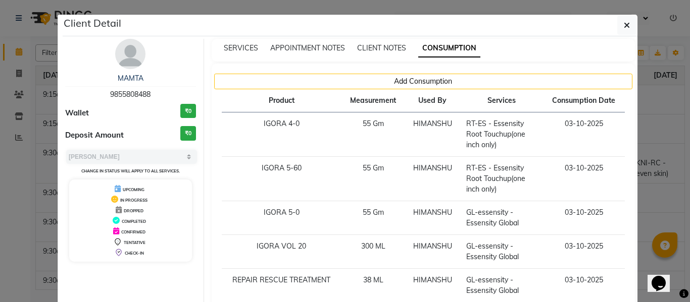
click at [652, 163] on ngb-modal-window "Client Detail MAMTA 9855808488 Wallet ₹0 Deposit Amount ₹0 Select MARK DONE UPC…" at bounding box center [345, 151] width 690 height 302
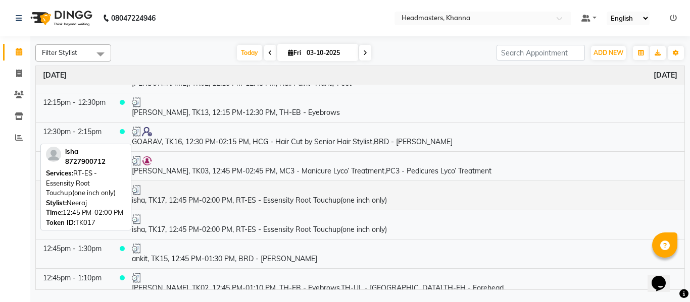
scroll to position [1010, 0]
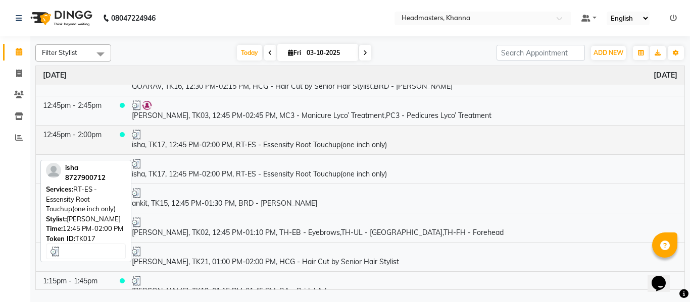
click at [283, 154] on td "isha, TK17, 12:45 PM-02:00 PM, RT-ES - Essensity Root Touchup(one inch only)" at bounding box center [404, 139] width 559 height 29
select select "3"
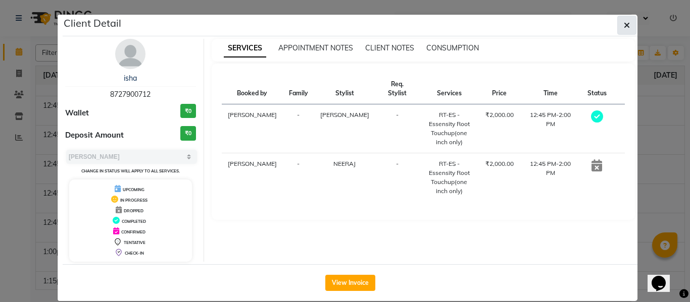
click at [623, 24] on icon "button" at bounding box center [626, 25] width 6 height 8
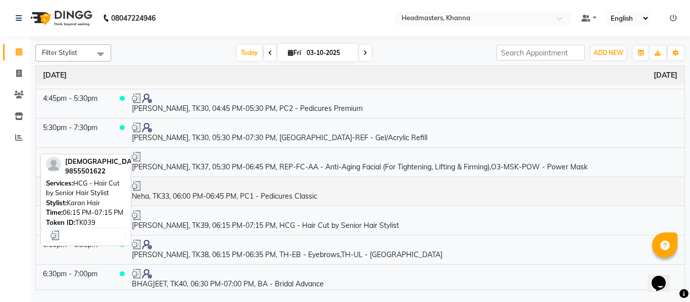
scroll to position [1715, 0]
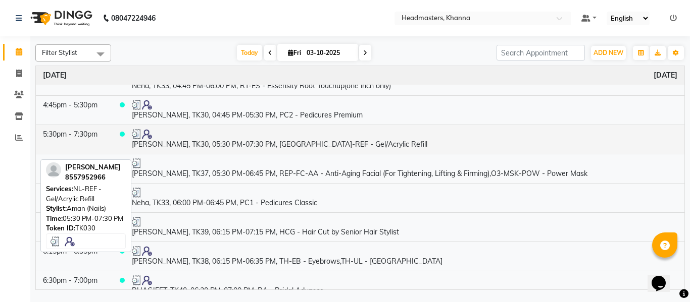
click at [215, 139] on div at bounding box center [404, 134] width 545 height 10
select select "3"
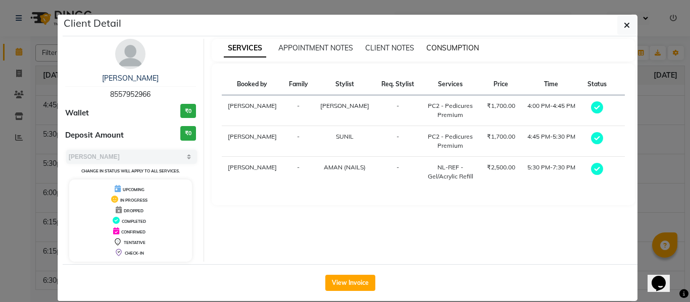
click at [444, 46] on span "CONSUMPTION" at bounding box center [452, 47] width 52 height 9
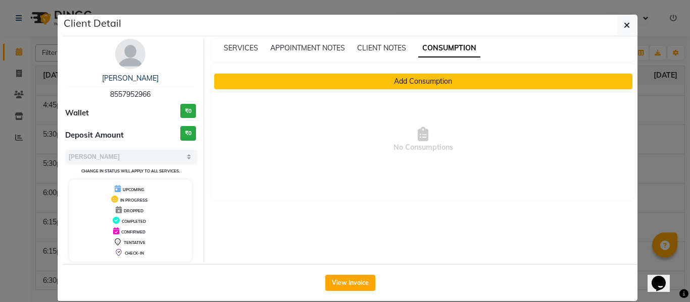
click at [376, 79] on button "Add Consumption" at bounding box center [423, 82] width 418 height 16
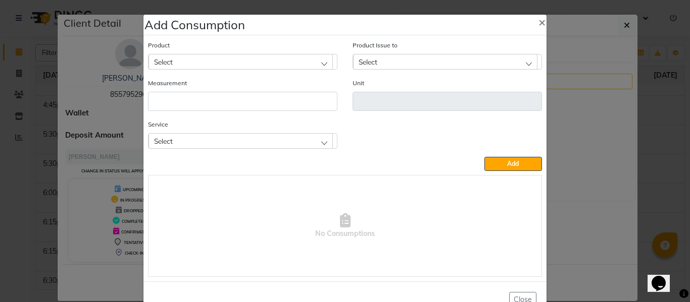
click at [189, 57] on div "Select" at bounding box center [240, 61] width 184 height 15
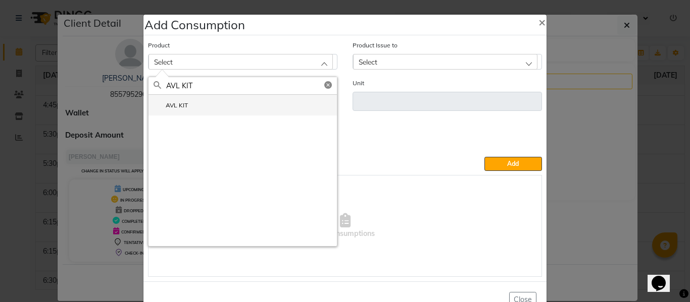
type input "AVL KIT"
click at [173, 104] on label "AVL KIT" at bounding box center [170, 105] width 34 height 9
type input "Pcs"
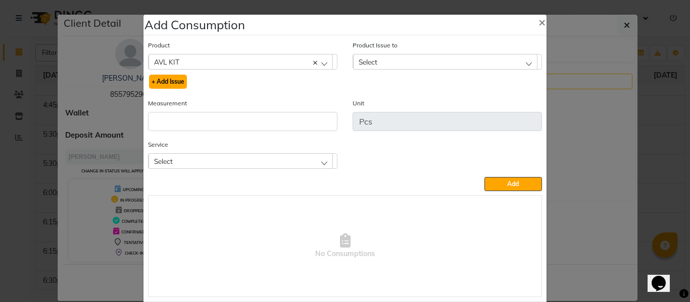
click at [171, 76] on button "+ Add Issue" at bounding box center [168, 82] width 38 height 14
select select
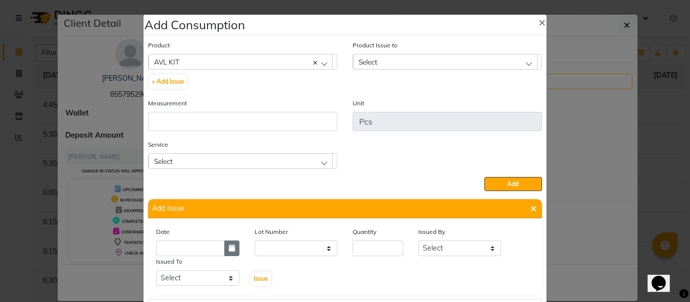
click at [229, 249] on icon "button" at bounding box center [232, 248] width 6 height 7
select select "10"
select select "2025"
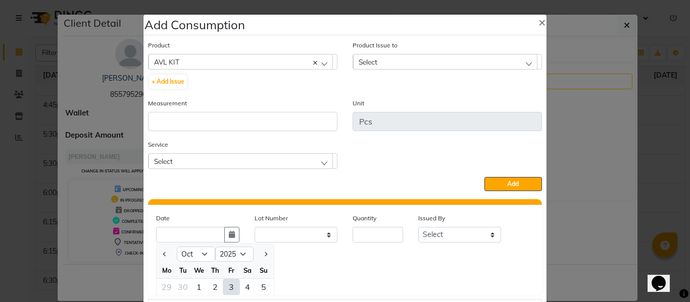
click at [227, 285] on div "3" at bounding box center [231, 287] width 16 height 16
type input "03-10-2025"
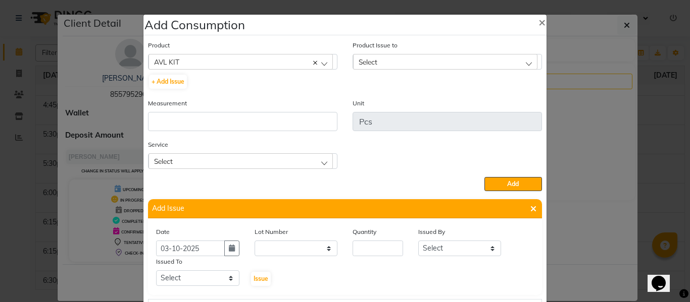
scroll to position [0, 0]
click at [391, 251] on input "number" at bounding box center [377, 249] width 50 height 16
type input "2"
drag, startPoint x: 454, startPoint y: 251, endPoint x: 451, endPoint y: 242, distance: 9.1
click at [454, 251] on select "Select ABHISHEK ajay [PERSON_NAME] [PERSON_NAME] [PERSON_NAME] [PERSON_NAME] HE…" at bounding box center [459, 249] width 83 height 16
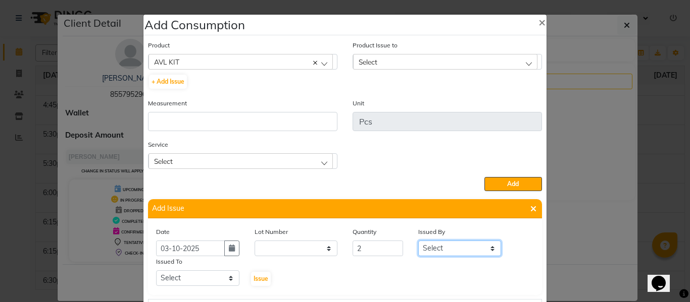
select select "82726"
click at [418, 241] on select "Select ABHISHEK ajay [PERSON_NAME] [PERSON_NAME] [PERSON_NAME] [PERSON_NAME] HE…" at bounding box center [459, 249] width 83 height 16
drag, startPoint x: 194, startPoint y: 281, endPoint x: 194, endPoint y: 272, distance: 8.6
click at [194, 281] on select "Select ABHISHEK ajay [PERSON_NAME] [PERSON_NAME] [PERSON_NAME] [PERSON_NAME] HE…" at bounding box center [197, 279] width 83 height 16
select select "60839"
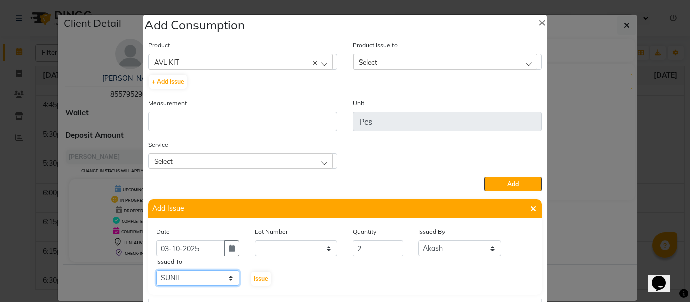
click at [156, 271] on select "Select ABHISHEK ajay [PERSON_NAME] [PERSON_NAME] [PERSON_NAME] [PERSON_NAME] HE…" at bounding box center [197, 279] width 83 height 16
click at [281, 158] on div "Select" at bounding box center [240, 160] width 184 height 15
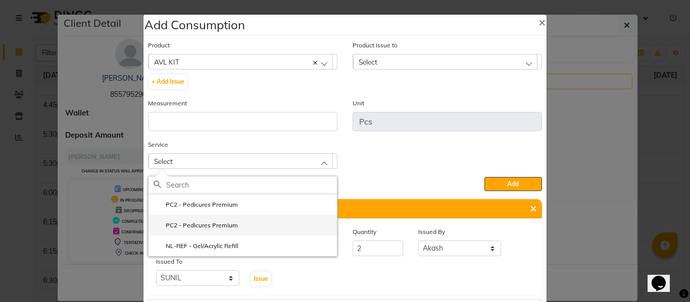
click at [214, 221] on label "PC2 - Pedicures Premium" at bounding box center [195, 225] width 84 height 9
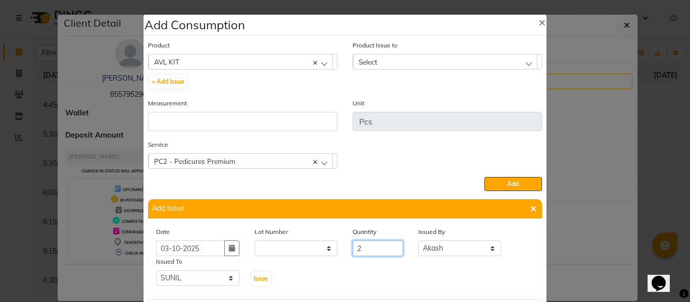
click at [373, 250] on input "2" at bounding box center [377, 249] width 50 height 16
type input "1"
click at [260, 276] on span "Issue" at bounding box center [260, 279] width 15 height 8
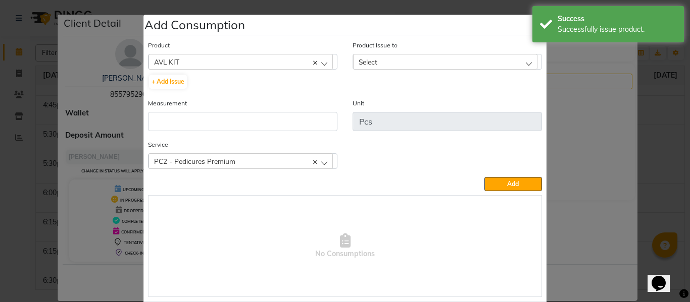
click at [398, 58] on div "Select" at bounding box center [445, 61] width 184 height 15
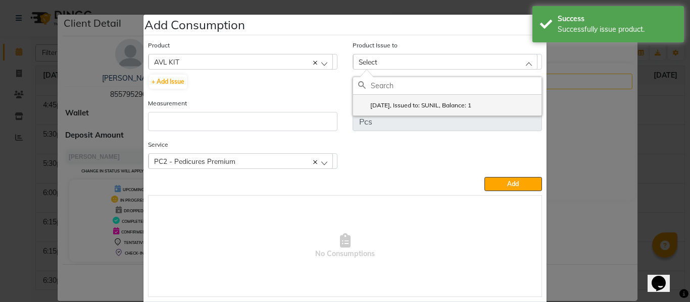
click at [414, 101] on label "[DATE], Issued to: SUNIL, Balance: 1" at bounding box center [414, 105] width 113 height 9
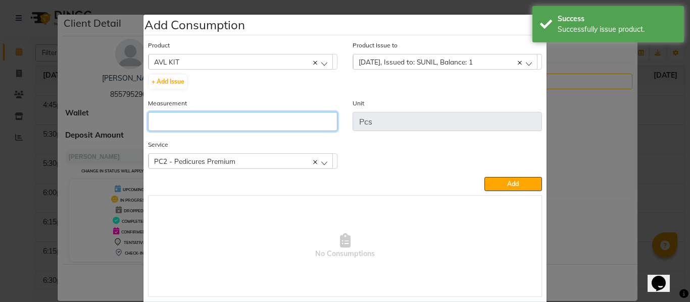
click at [300, 121] on input "number" at bounding box center [242, 121] width 189 height 19
type input "1"
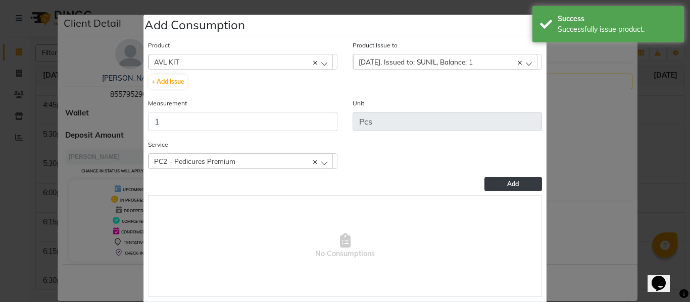
click at [504, 179] on button "Add" at bounding box center [513, 184] width 58 height 14
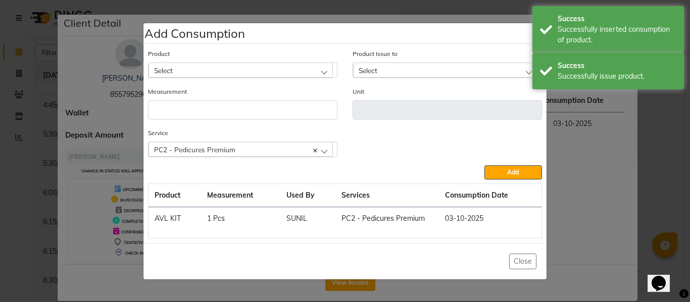
click at [245, 69] on div "Select" at bounding box center [240, 70] width 184 height 15
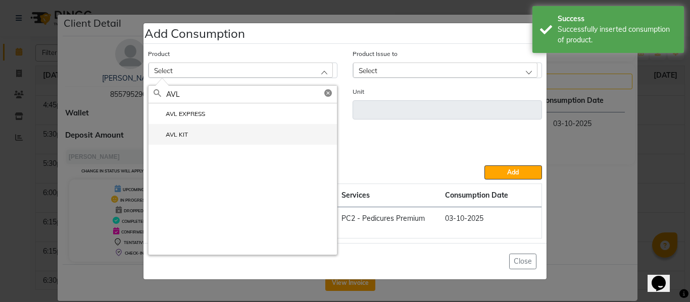
type input "AVL"
click at [188, 134] on li "AVL KIT" at bounding box center [242, 134] width 188 height 21
type input "Pcs"
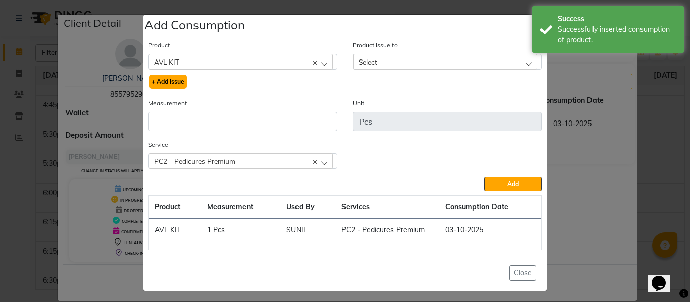
click at [171, 79] on button "+ Add Issue" at bounding box center [168, 82] width 38 height 14
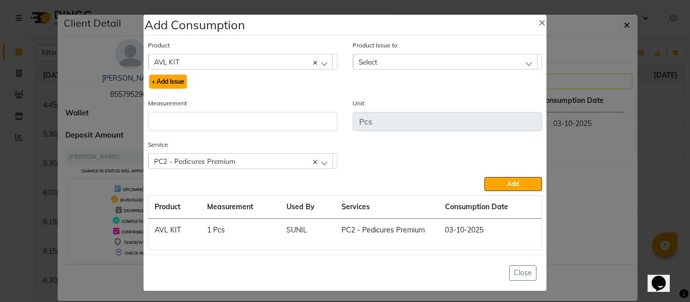
click at [160, 79] on button "+ Add Issue" at bounding box center [168, 82] width 38 height 14
select select
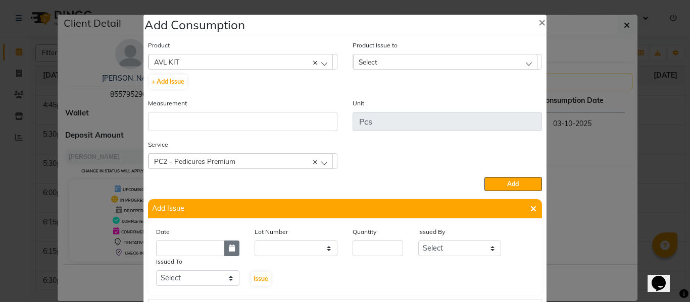
click at [224, 248] on button "button" at bounding box center [231, 249] width 15 height 16
select select "10"
select select "2025"
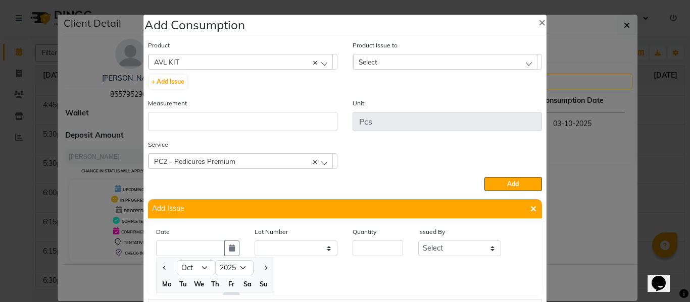
scroll to position [14, 0]
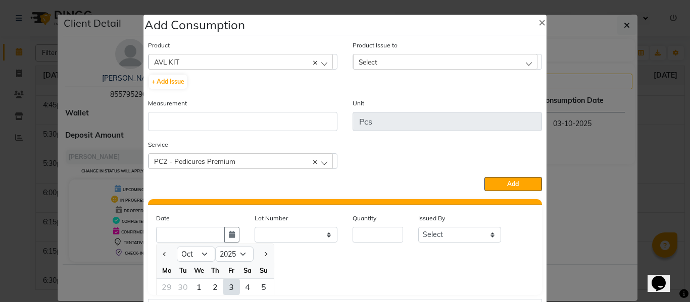
click at [228, 285] on div "3" at bounding box center [231, 287] width 16 height 16
type input "03-10-2025"
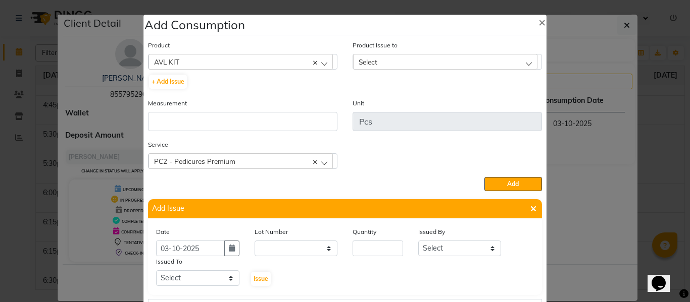
scroll to position [0, 0]
click at [364, 247] on input "number" at bounding box center [377, 249] width 50 height 16
type input "1"
drag, startPoint x: 429, startPoint y: 248, endPoint x: 427, endPoint y: 241, distance: 6.7
click at [429, 248] on select "Select ABHISHEK ajay [PERSON_NAME] [PERSON_NAME] [PERSON_NAME] [PERSON_NAME] HE…" at bounding box center [459, 249] width 83 height 16
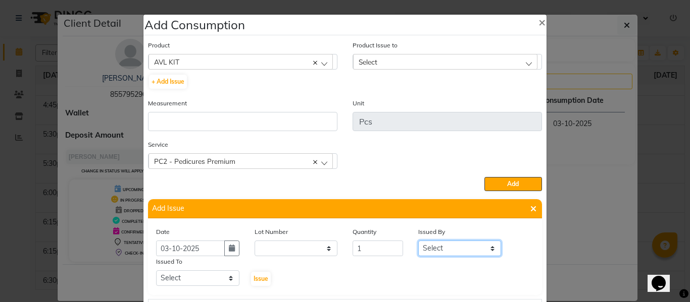
select select "82726"
click at [418, 241] on select "Select ABHISHEK ajay [PERSON_NAME] [PERSON_NAME] [PERSON_NAME] [PERSON_NAME] HE…" at bounding box center [459, 249] width 83 height 16
click at [190, 274] on select "Select ABHISHEK ajay [PERSON_NAME] [PERSON_NAME] [PERSON_NAME] [PERSON_NAME] HE…" at bounding box center [197, 279] width 83 height 16
select select "64064"
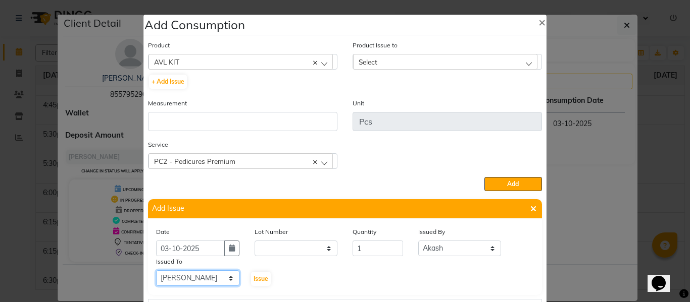
click at [156, 271] on select "Select ABHISHEK ajay [PERSON_NAME] [PERSON_NAME] [PERSON_NAME] [PERSON_NAME] HE…" at bounding box center [197, 279] width 83 height 16
click at [280, 161] on div "PC2 - Pedicures Premium" at bounding box center [240, 160] width 184 height 15
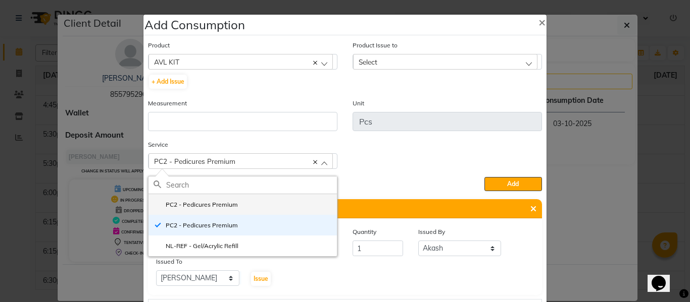
click at [210, 201] on label "PC2 - Pedicures Premium" at bounding box center [195, 204] width 84 height 9
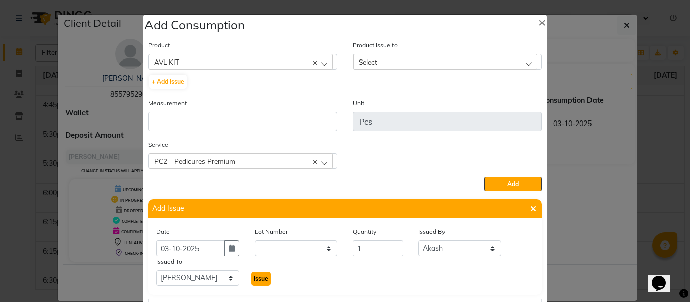
click at [259, 278] on span "Issue" at bounding box center [260, 279] width 15 height 8
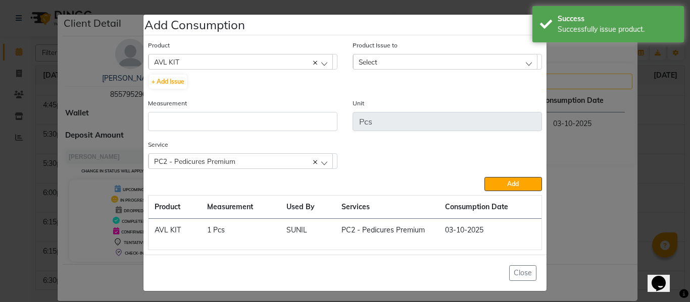
click at [388, 61] on div "Select" at bounding box center [445, 61] width 184 height 15
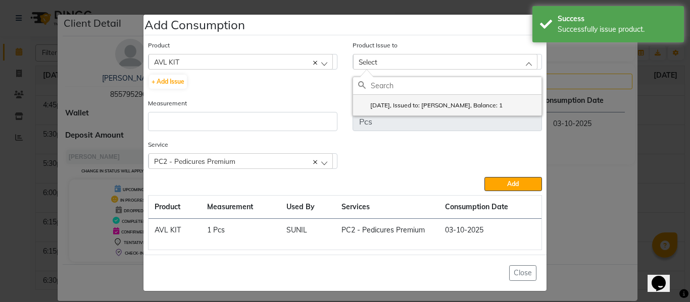
click at [411, 102] on label "[DATE], Issued to: [PERSON_NAME], Balance: 1" at bounding box center [430, 105] width 144 height 9
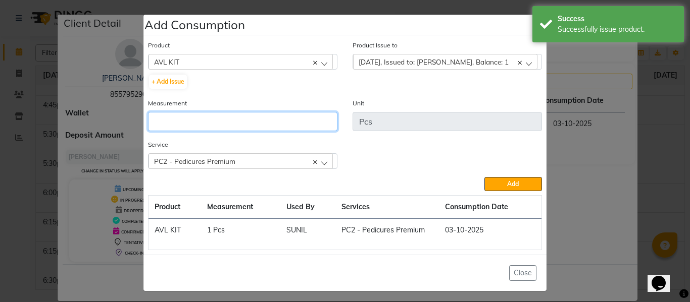
drag, startPoint x: 299, startPoint y: 117, endPoint x: 293, endPoint y: 119, distance: 6.4
click at [297, 117] on input "number" at bounding box center [242, 121] width 189 height 19
type input "1"
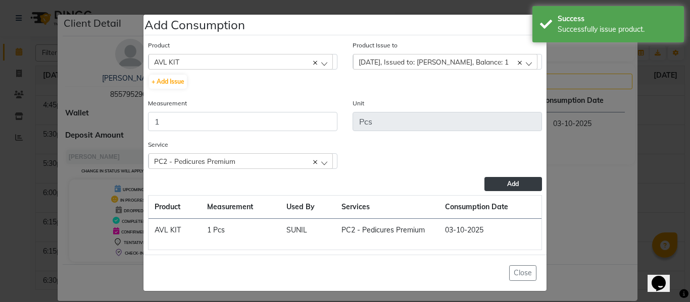
click at [494, 181] on button "Add" at bounding box center [513, 184] width 58 height 14
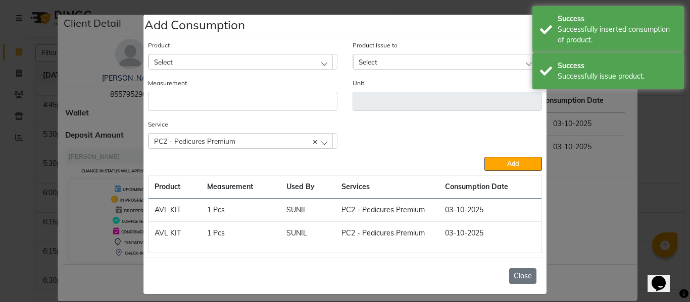
click at [517, 274] on button "Close" at bounding box center [522, 277] width 27 height 16
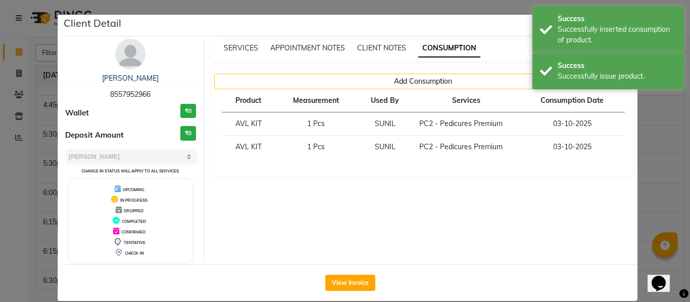
click at [651, 163] on ngb-modal-window "Client Detail [PERSON_NAME] 8557952966 Wallet ₹0 Deposit Amount ₹0 Select MARK …" at bounding box center [345, 151] width 690 height 302
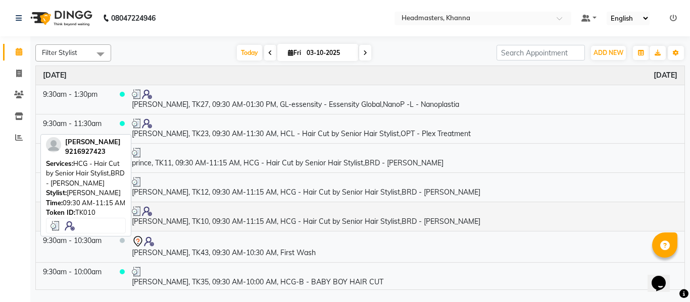
scroll to position [49, 0]
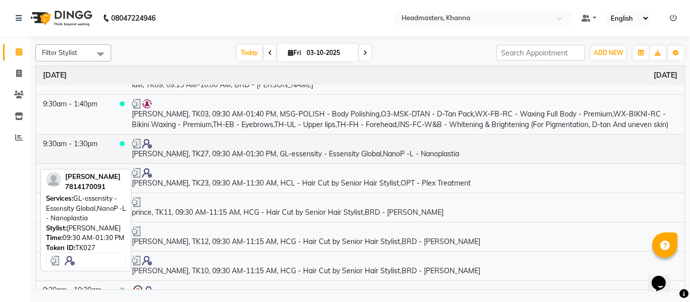
click at [287, 164] on td "[PERSON_NAME], TK27, 09:30 AM-01:30 PM, GL-essensity - Essensity Global,NanoP -…" at bounding box center [404, 148] width 559 height 29
select select "3"
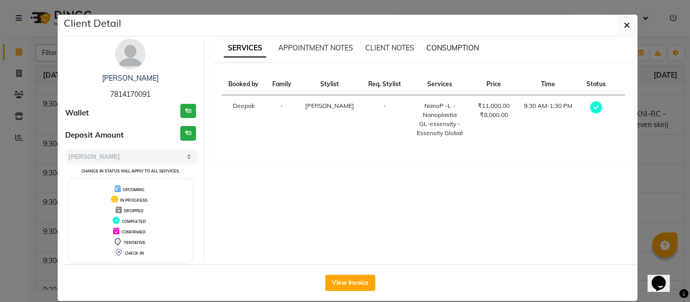
click at [443, 44] on span "CONSUMPTION" at bounding box center [452, 47] width 52 height 9
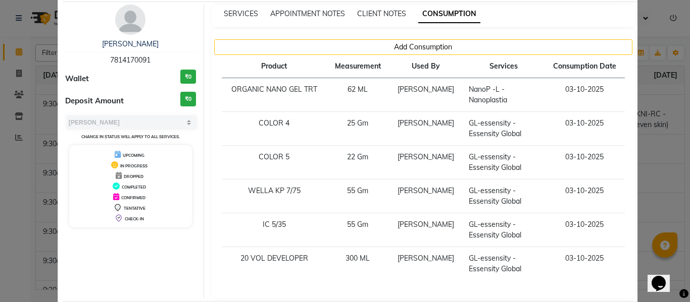
scroll to position [0, 0]
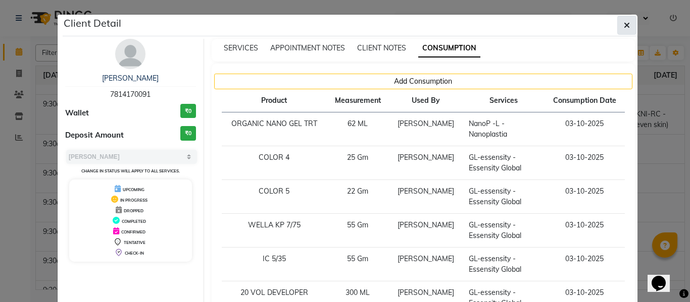
click at [623, 23] on icon "button" at bounding box center [626, 25] width 6 height 8
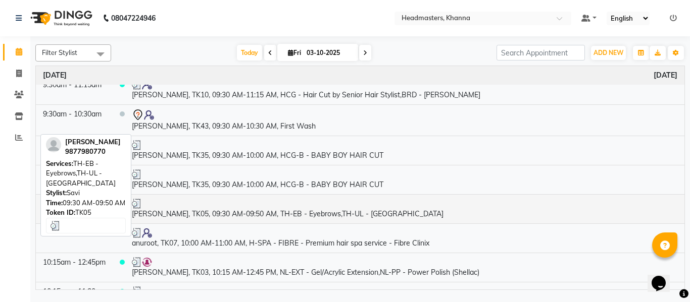
scroll to position [200, 0]
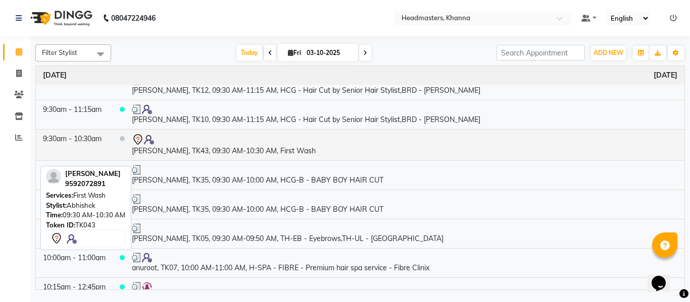
click at [258, 161] on td "[PERSON_NAME], TK43, 09:30 AM-10:30 AM, First Wash" at bounding box center [404, 144] width 559 height 31
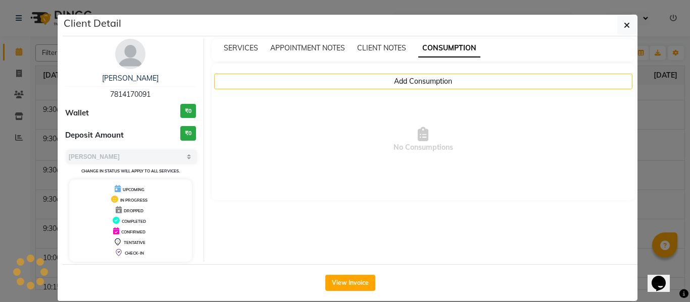
select select "7"
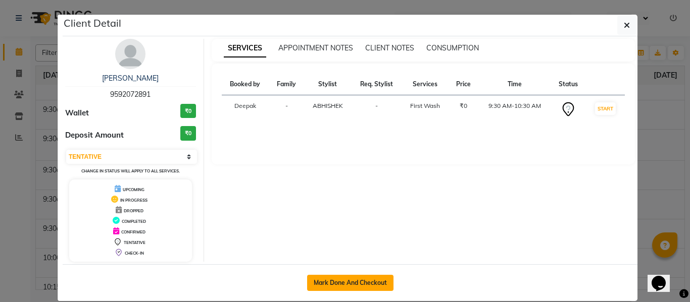
click at [348, 280] on button "Mark Done And Checkout" at bounding box center [350, 283] width 86 height 16
select select "7138"
select select "service"
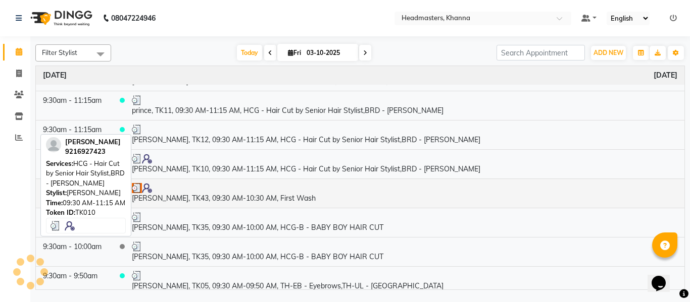
scroll to position [151, 0]
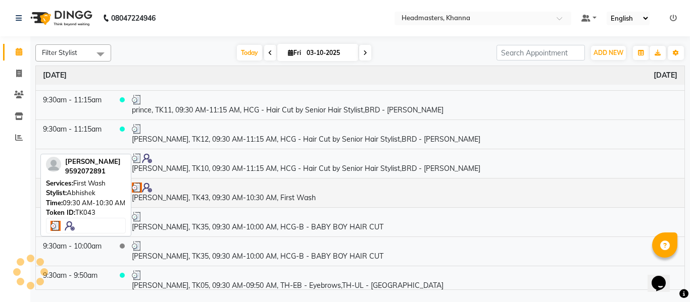
click at [225, 207] on td "[PERSON_NAME], TK43, 09:30 AM-10:30 AM, First Wash" at bounding box center [404, 192] width 559 height 29
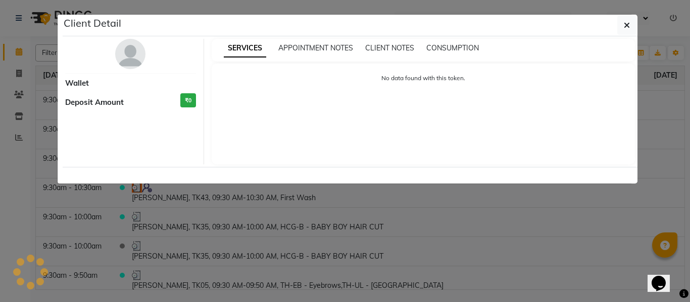
select select "3"
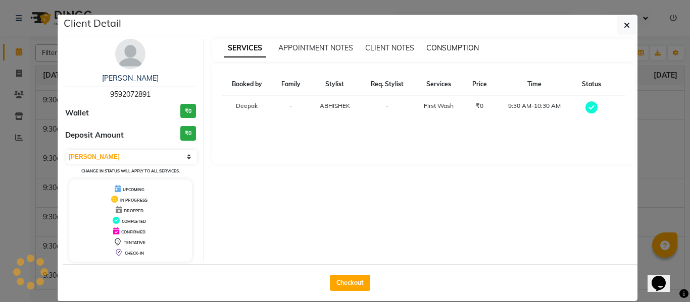
click at [465, 47] on span "CONSUMPTION" at bounding box center [452, 47] width 52 height 9
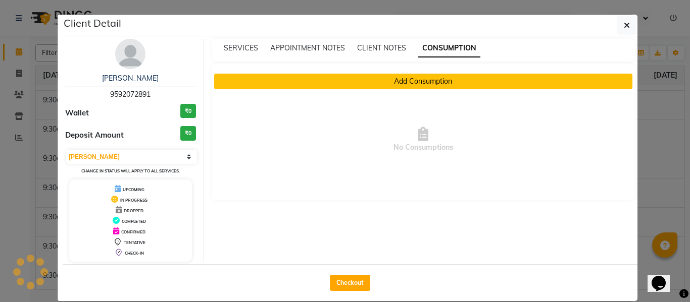
click at [342, 82] on button "Add Consumption" at bounding box center [423, 82] width 418 height 16
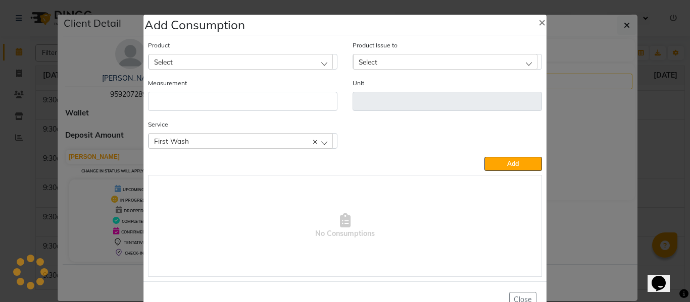
click at [228, 57] on div "Select" at bounding box center [240, 61] width 184 height 15
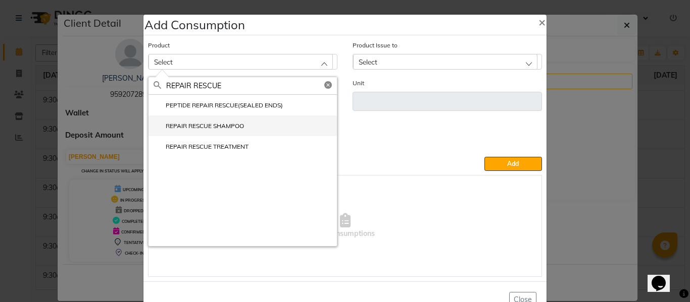
type input "REPAIR RESCUE"
click at [208, 125] on label "REPAIR RESCUE SHAMPOO" at bounding box center [198, 126] width 90 height 9
type input "ML"
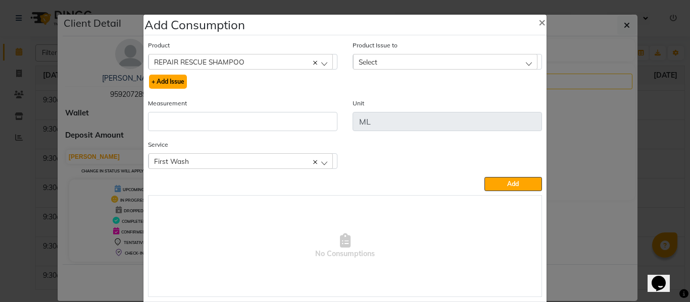
click at [164, 76] on button "+ Add Issue" at bounding box center [168, 82] width 38 height 14
select select
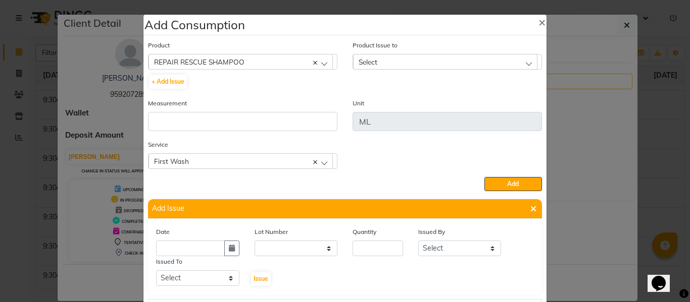
drag, startPoint x: 228, startPoint y: 247, endPoint x: 231, endPoint y: 237, distance: 10.2
click at [229, 245] on icon "button" at bounding box center [232, 248] width 6 height 7
select select "10"
select select "2025"
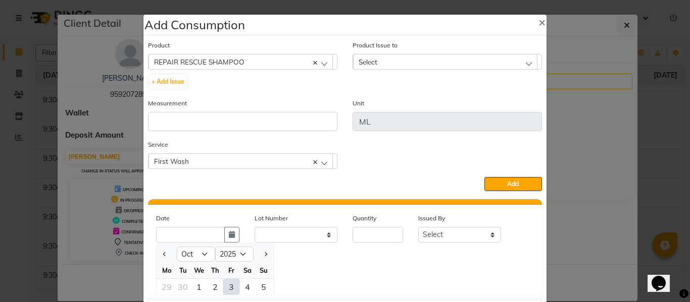
click at [228, 289] on div "3" at bounding box center [231, 287] width 16 height 16
type input "03-10-2025"
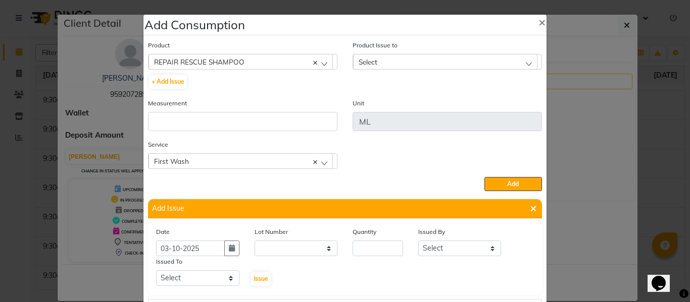
scroll to position [0, 0]
click at [380, 255] on input "number" at bounding box center [377, 249] width 50 height 16
type input "28"
click at [451, 248] on select "Select ABHISHEK ajay [PERSON_NAME] [PERSON_NAME] [PERSON_NAME] [PERSON_NAME] HE…" at bounding box center [459, 249] width 83 height 16
select select "82726"
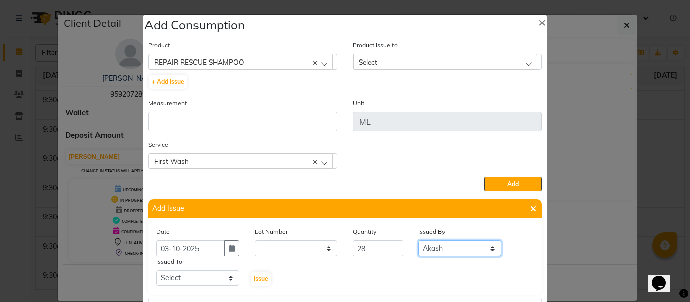
click at [418, 241] on select "Select ABHISHEK ajay [PERSON_NAME] [PERSON_NAME] [PERSON_NAME] [PERSON_NAME] HE…" at bounding box center [459, 249] width 83 height 16
click at [190, 275] on select "Select ABHISHEK ajay [PERSON_NAME] [PERSON_NAME] [PERSON_NAME] [PERSON_NAME] HE…" at bounding box center [197, 279] width 83 height 16
drag, startPoint x: 196, startPoint y: 284, endPoint x: 196, endPoint y: 273, distance: 10.6
click at [196, 277] on select "Select ABHISHEK ajay [PERSON_NAME] [PERSON_NAME] [PERSON_NAME] [PERSON_NAME] HE…" at bounding box center [197, 279] width 83 height 16
select select "60843"
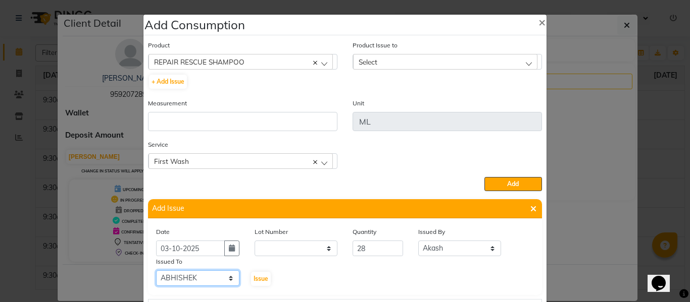
click at [156, 271] on select "Select ABHISHEK ajay [PERSON_NAME] [PERSON_NAME] [PERSON_NAME] [PERSON_NAME] HE…" at bounding box center [197, 279] width 83 height 16
click at [258, 282] on span "Issue" at bounding box center [260, 279] width 15 height 8
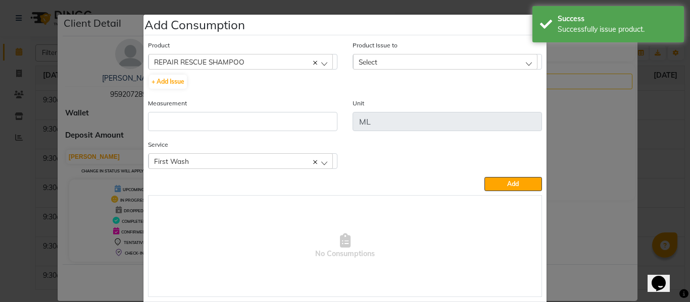
click at [380, 58] on div "Select" at bounding box center [445, 61] width 184 height 15
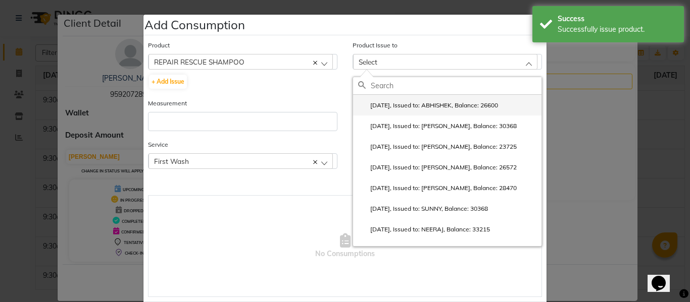
click at [401, 104] on label "[DATE], Issued to: ABHISHEK, Balance: 26600" at bounding box center [428, 105] width 140 height 9
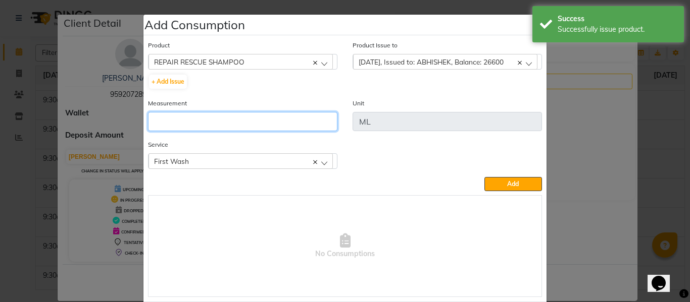
click at [257, 114] on input "number" at bounding box center [242, 121] width 189 height 19
type input "28"
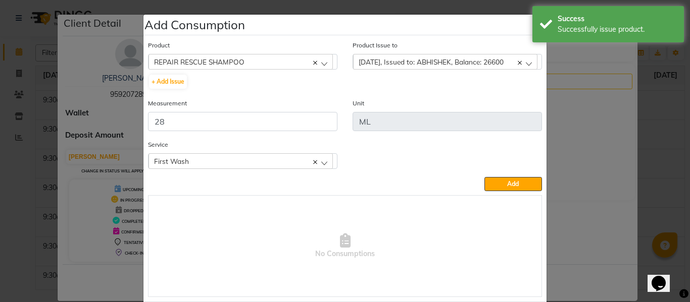
click at [499, 177] on div "Product REPAIR RESCUE SHAMPOO 20 VOL DEVELOPER + Add Issue Product Issue to [DA…" at bounding box center [344, 168] width 399 height 262
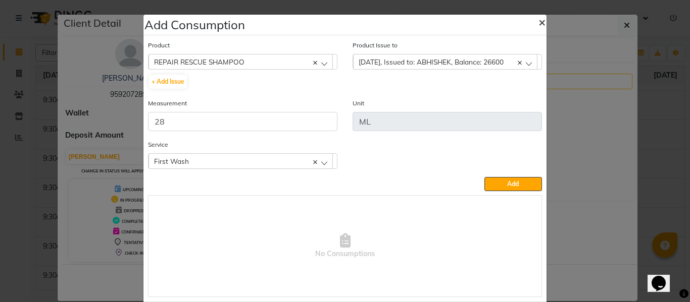
click at [538, 19] on span "×" at bounding box center [541, 21] width 7 height 15
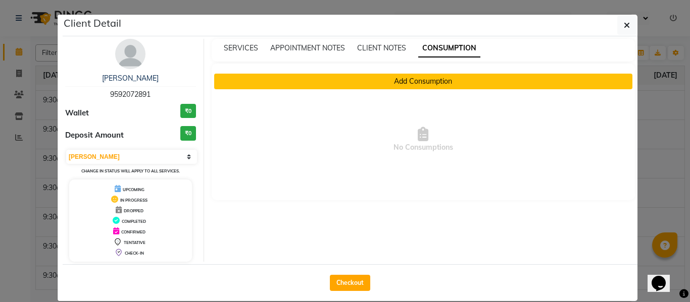
click at [432, 77] on button "Add Consumption" at bounding box center [423, 82] width 418 height 16
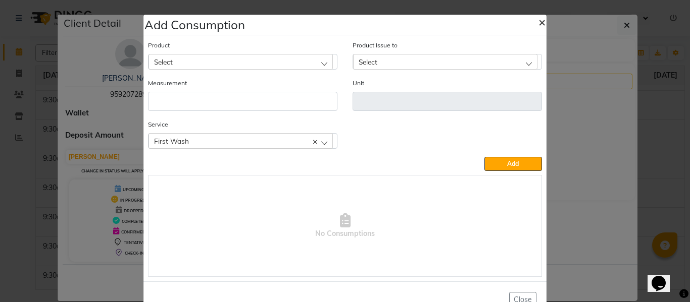
click at [538, 20] on span "×" at bounding box center [541, 21] width 7 height 15
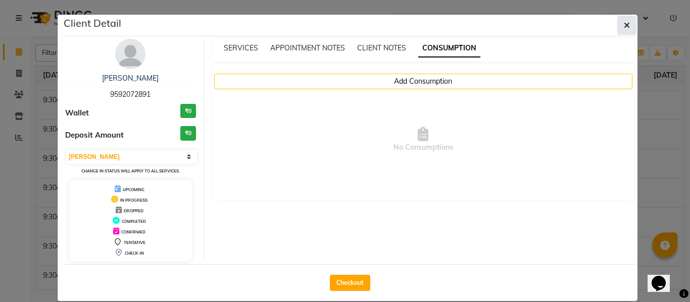
click at [623, 23] on icon "button" at bounding box center [626, 25] width 6 height 8
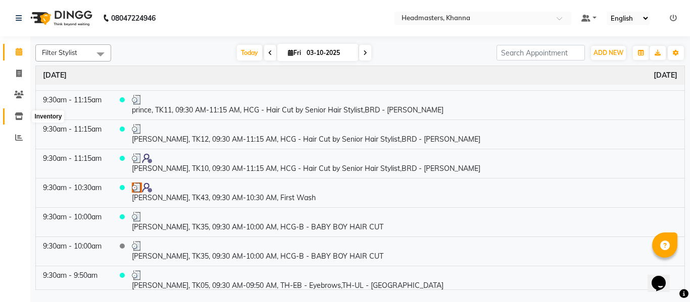
drag, startPoint x: 16, startPoint y: 119, endPoint x: 27, endPoint y: 161, distance: 43.3
click at [16, 119] on icon at bounding box center [19, 117] width 9 height 8
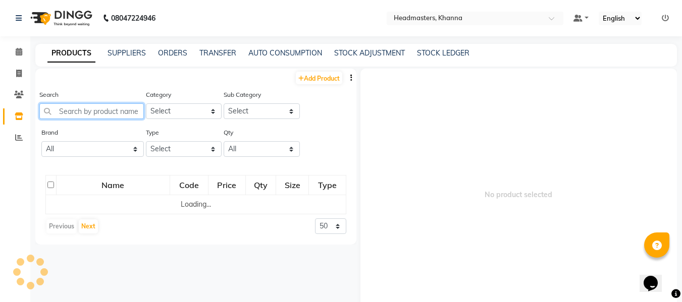
click at [110, 115] on input "text" at bounding box center [91, 111] width 104 height 16
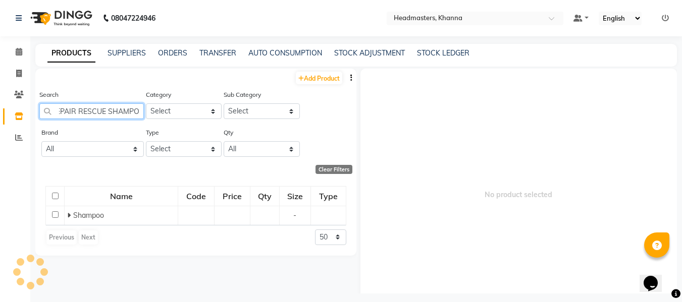
scroll to position [0, 7]
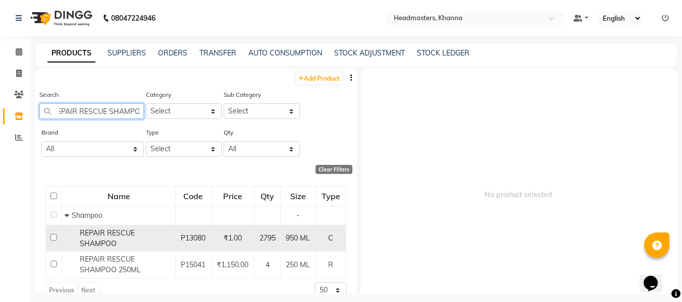
type input "REPAIR RESCUE SHAMPO"
click at [114, 234] on span "REPAIR RESCUE SHAMPOO" at bounding box center [107, 239] width 55 height 20
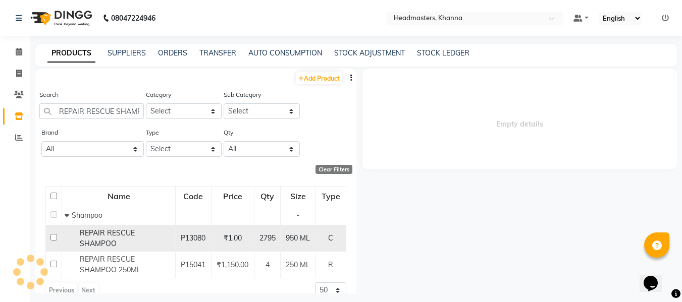
select select
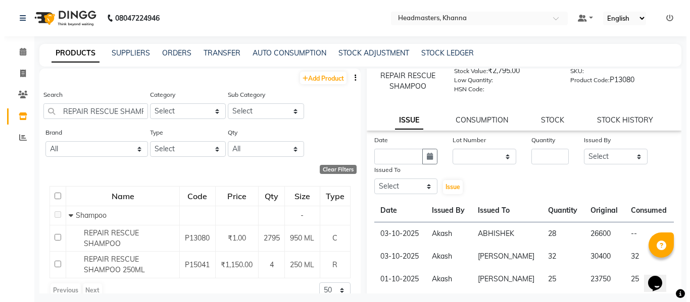
scroll to position [101, 0]
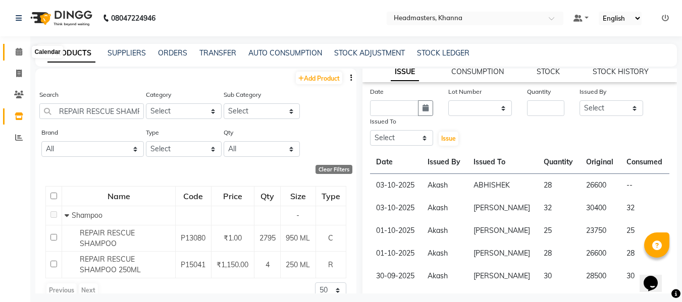
drag, startPoint x: 20, startPoint y: 46, endPoint x: 27, endPoint y: 59, distance: 13.8
click at [20, 46] on span at bounding box center [19, 52] width 18 height 12
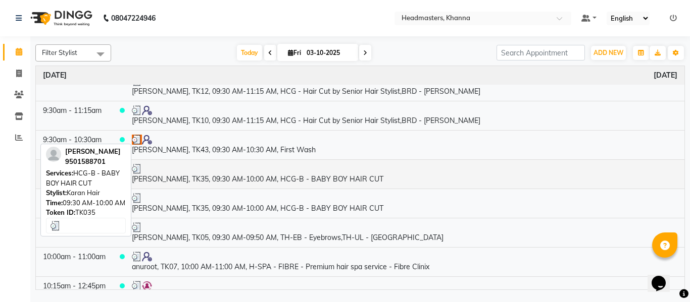
scroll to position [202, 0]
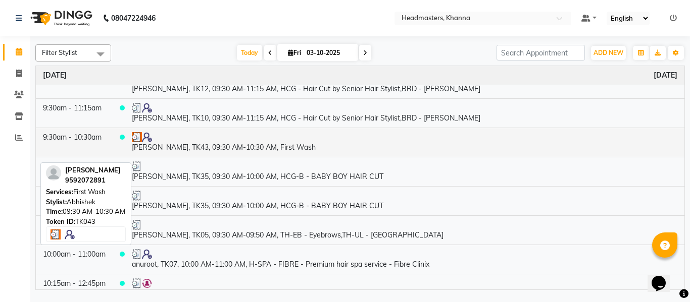
click at [232, 142] on div at bounding box center [404, 137] width 545 height 10
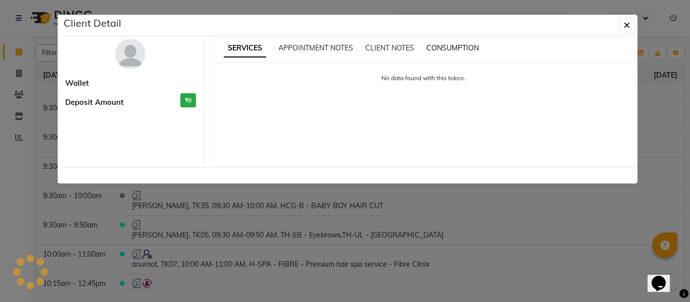
click at [443, 43] on span "CONSUMPTION" at bounding box center [452, 47] width 52 height 9
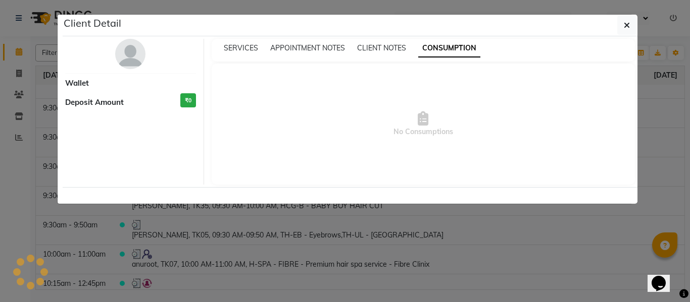
select select "3"
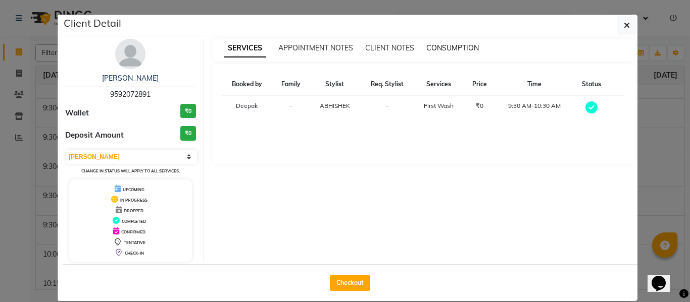
click at [442, 49] on span "CONSUMPTION" at bounding box center [452, 47] width 52 height 9
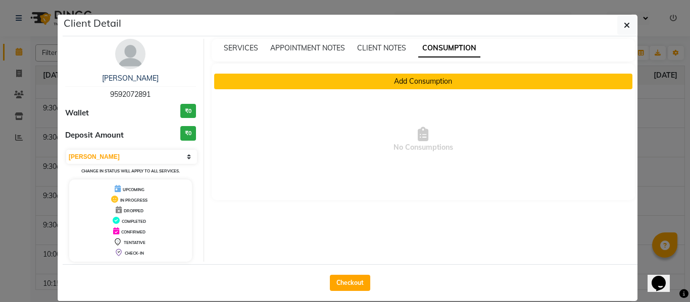
click at [384, 82] on button "Add Consumption" at bounding box center [423, 82] width 418 height 16
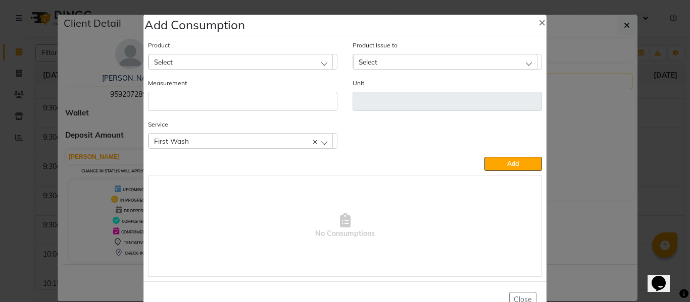
click at [236, 62] on div "Select" at bounding box center [240, 61] width 184 height 15
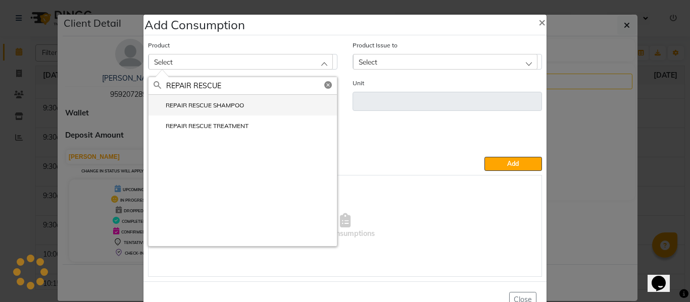
type input "REPAIR RESCUE"
click at [214, 102] on label "REPAIR RESCUE SHAMPOO" at bounding box center [198, 105] width 90 height 9
type input "ML"
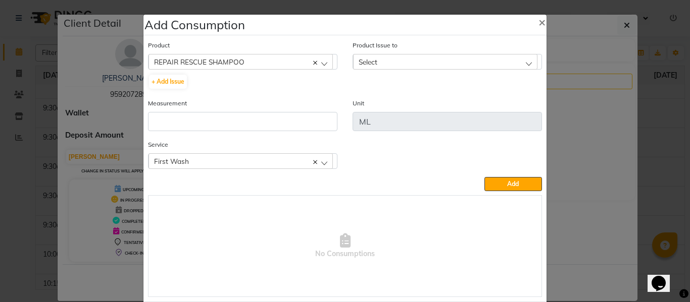
click at [382, 58] on div "Select" at bounding box center [445, 61] width 184 height 15
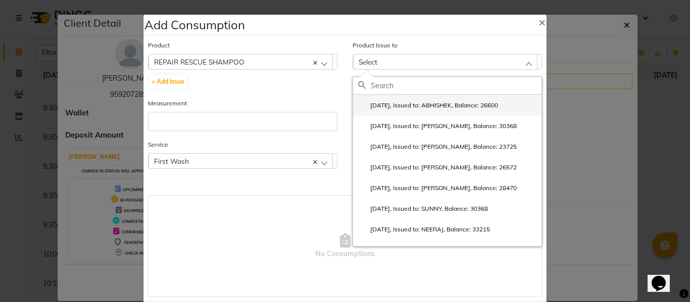
click at [402, 102] on label "[DATE], Issued to: ABHISHEK, Balance: 26600" at bounding box center [428, 105] width 140 height 9
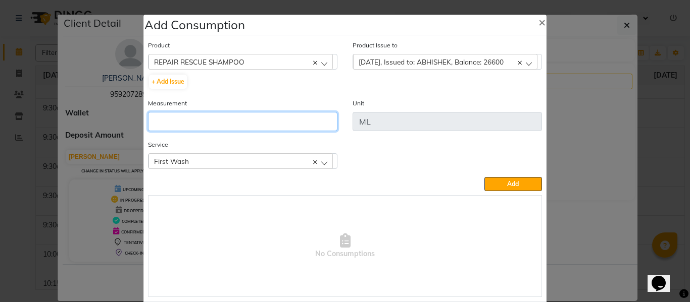
click at [291, 128] on input "number" at bounding box center [242, 121] width 189 height 19
type input "28"
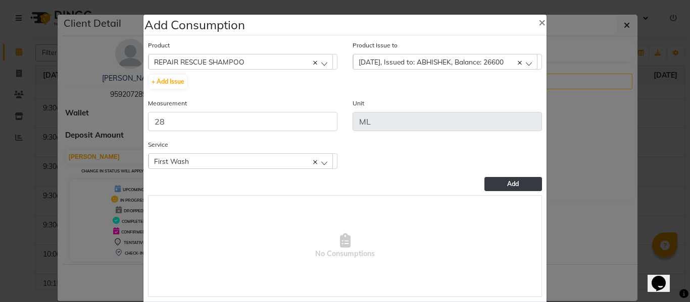
click at [515, 179] on button "Add" at bounding box center [513, 184] width 58 height 14
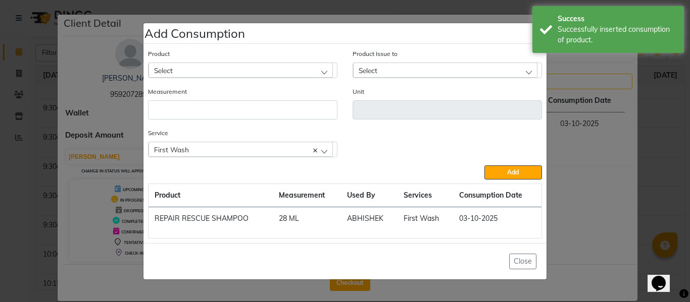
click at [241, 66] on div "Select" at bounding box center [240, 70] width 184 height 15
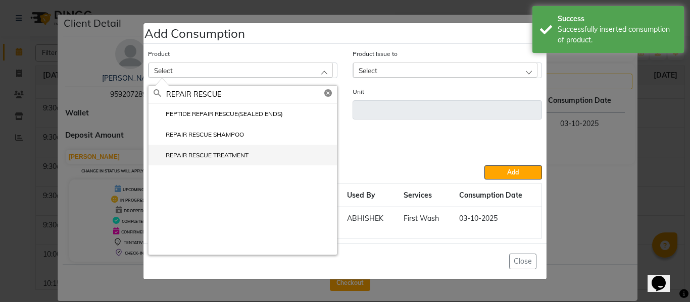
type input "REPAIR RESCUE"
click at [224, 158] on label "REPAIR RESCUE TREATMENT" at bounding box center [200, 155] width 95 height 9
type input "ML"
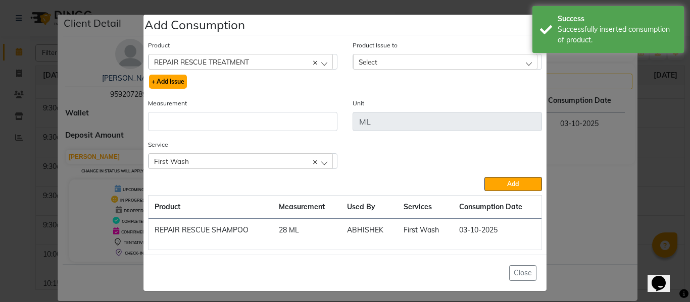
click at [167, 80] on button "+ Add Issue" at bounding box center [168, 82] width 38 height 14
select select
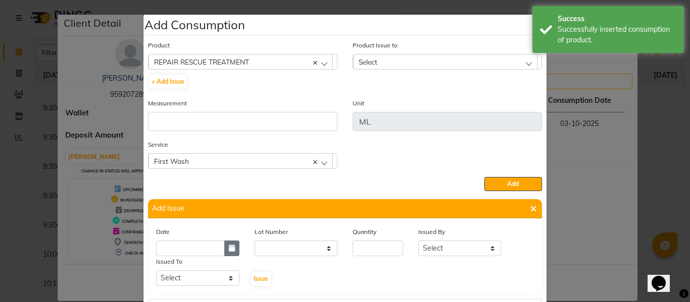
click at [229, 250] on icon "button" at bounding box center [232, 248] width 6 height 7
select select "10"
select select "2025"
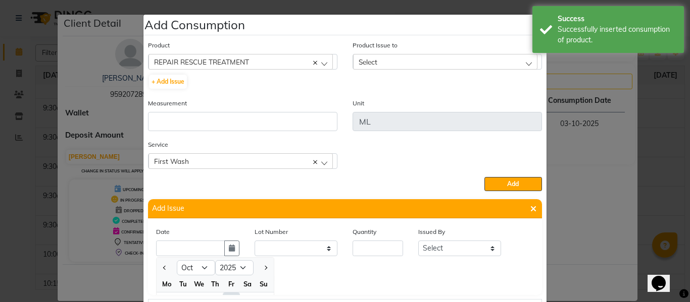
scroll to position [14, 0]
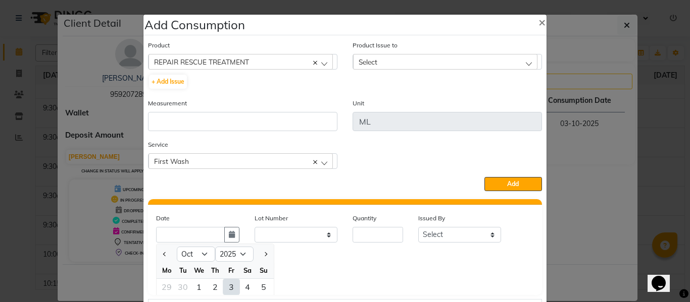
click at [225, 286] on div "3" at bounding box center [231, 287] width 16 height 16
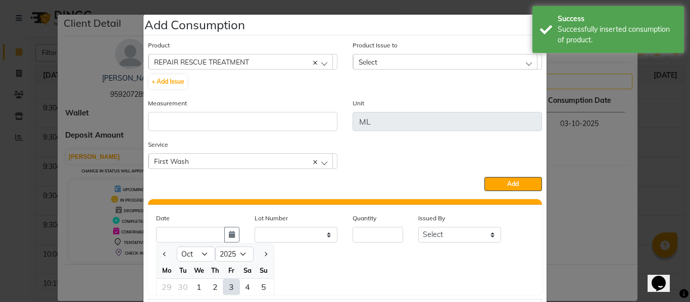
type input "03-10-2025"
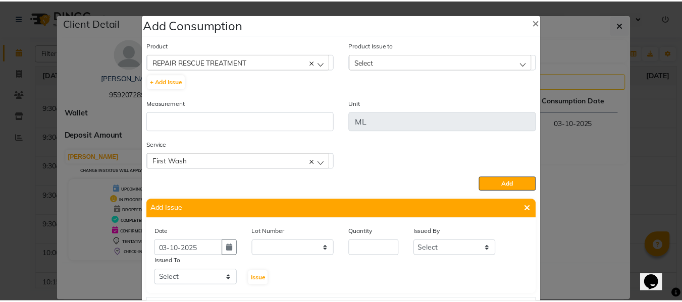
scroll to position [0, 0]
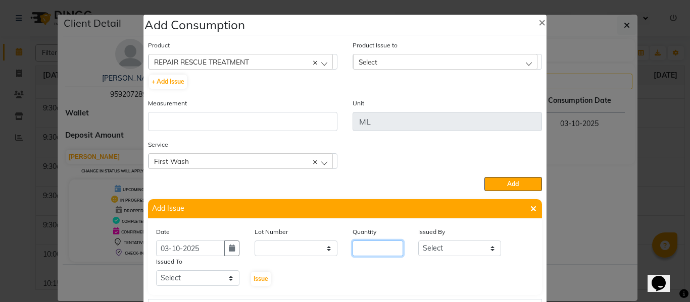
click at [383, 250] on input "number" at bounding box center [377, 249] width 50 height 16
type input "32"
drag, startPoint x: 448, startPoint y: 248, endPoint x: 448, endPoint y: 241, distance: 6.6
click at [448, 248] on select "Select ABHISHEK ajay [PERSON_NAME] [PERSON_NAME] [PERSON_NAME] [PERSON_NAME] HE…" at bounding box center [459, 249] width 83 height 16
select select "82726"
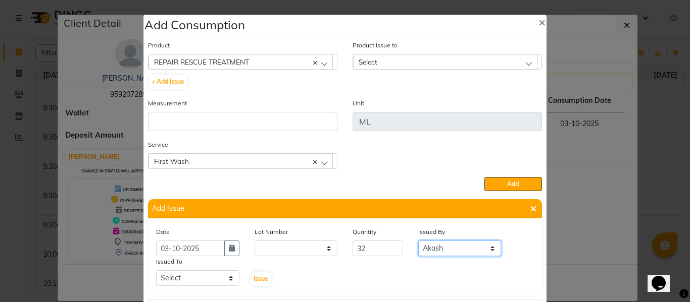
click at [418, 241] on select "Select ABHISHEK ajay [PERSON_NAME] [PERSON_NAME] [PERSON_NAME] [PERSON_NAME] HE…" at bounding box center [459, 249] width 83 height 16
drag, startPoint x: 185, startPoint y: 279, endPoint x: 185, endPoint y: 274, distance: 5.6
click at [185, 277] on select "Select ABHISHEK ajay [PERSON_NAME] [PERSON_NAME] [PERSON_NAME] [PERSON_NAME] HE…" at bounding box center [197, 279] width 83 height 16
click at [156, 271] on select "Select ABHISHEK ajay [PERSON_NAME] [PERSON_NAME] [PERSON_NAME] [PERSON_NAME] HE…" at bounding box center [197, 279] width 83 height 16
click at [187, 271] on select "Select ABHISHEK ajay [PERSON_NAME] [PERSON_NAME] [PERSON_NAME] [PERSON_NAME] HE…" at bounding box center [197, 279] width 83 height 16
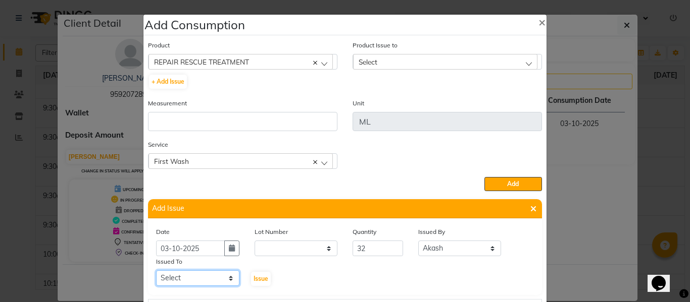
select select "60843"
click at [156, 271] on select "Select ABHISHEK ajay [PERSON_NAME] [PERSON_NAME] [PERSON_NAME] [PERSON_NAME] HE…" at bounding box center [197, 279] width 83 height 16
drag, startPoint x: 255, startPoint y: 277, endPoint x: 263, endPoint y: 268, distance: 11.8
click at [259, 272] on div "Issue" at bounding box center [263, 271] width 33 height 31
drag, startPoint x: 259, startPoint y: 276, endPoint x: 279, endPoint y: 257, distance: 27.1
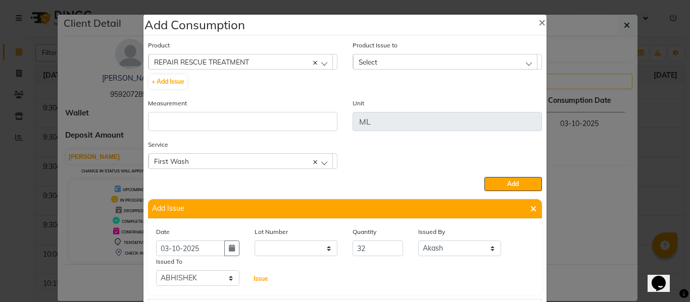
click at [259, 274] on button "Issue" at bounding box center [261, 279] width 20 height 14
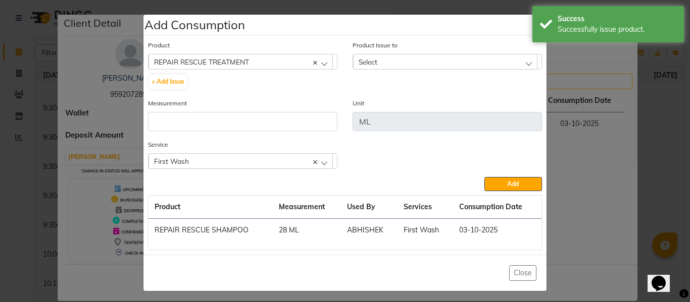
click at [421, 55] on div "Select" at bounding box center [445, 61] width 184 height 15
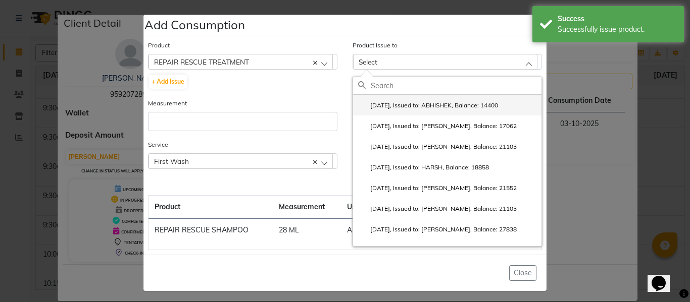
click at [413, 103] on label "[DATE], Issued to: ABHISHEK, Balance: 14400" at bounding box center [428, 105] width 140 height 9
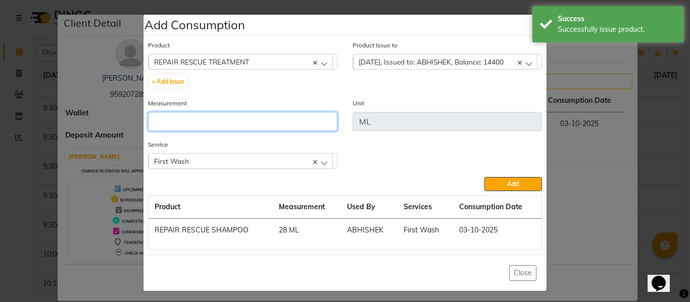
click at [265, 125] on input "number" at bounding box center [242, 121] width 189 height 19
type input "32"
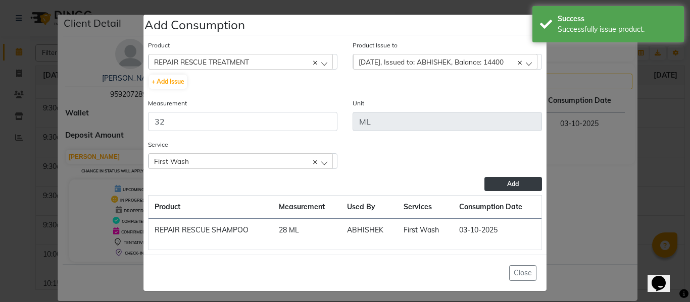
click at [515, 180] on button "Add" at bounding box center [513, 184] width 58 height 14
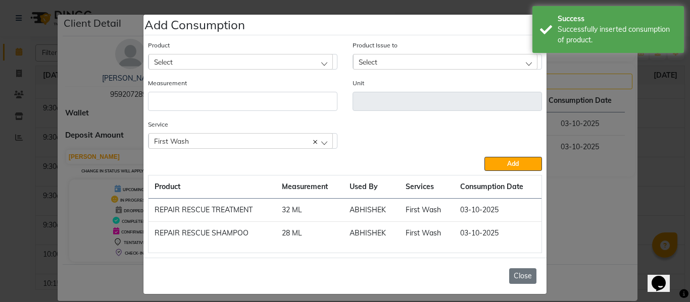
click at [522, 281] on button "Close" at bounding box center [522, 277] width 27 height 16
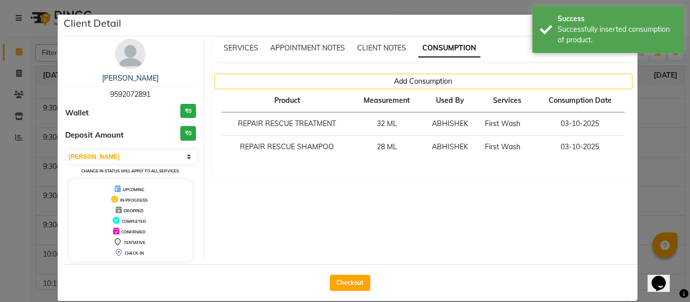
click at [650, 147] on ngb-modal-window "Client Detail [PERSON_NAME] 9592072891 Wallet ₹0 Deposit Amount ₹0 Select MARK …" at bounding box center [345, 151] width 690 height 302
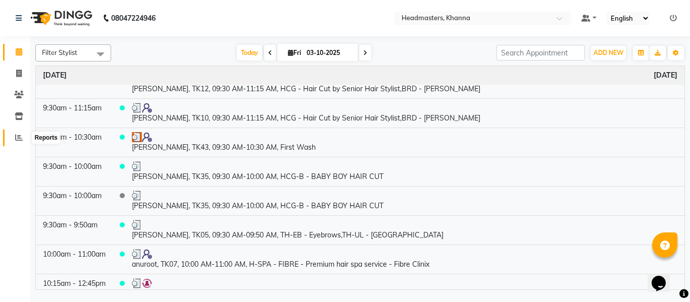
click at [19, 136] on icon at bounding box center [19, 138] width 8 height 8
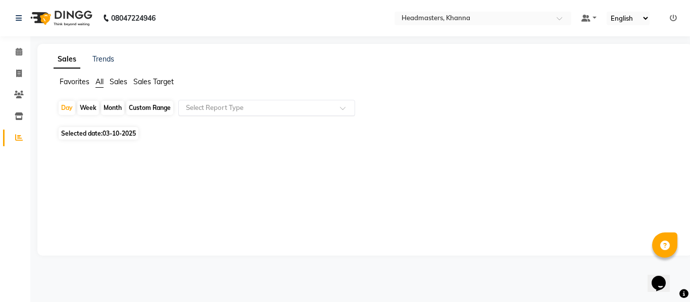
click at [220, 110] on input "text" at bounding box center [256, 108] width 145 height 10
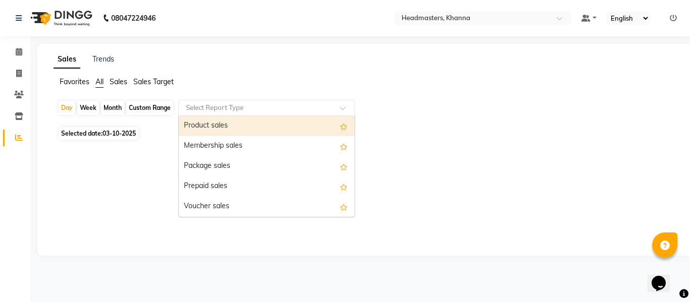
click at [210, 122] on div "Product sales" at bounding box center [267, 126] width 176 height 20
select select "csv"
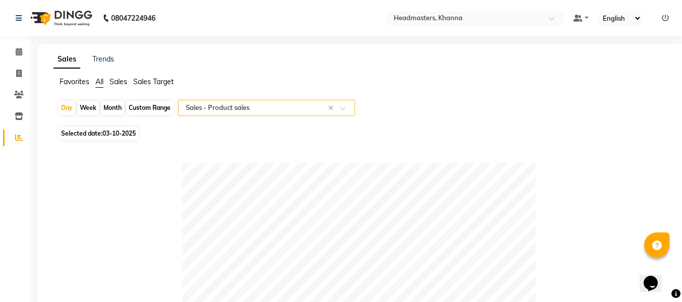
click at [120, 129] on span "Selected date: 03-10-2025" at bounding box center [99, 133] width 80 height 13
select select "10"
select select "2025"
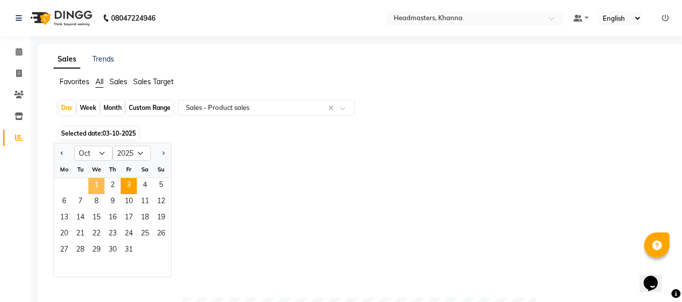
click at [98, 181] on span "1" at bounding box center [96, 186] width 16 height 16
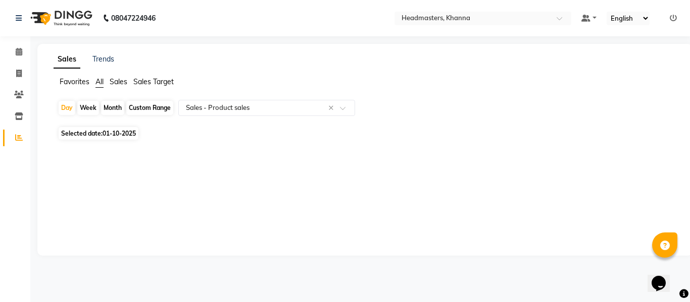
click at [201, 98] on app-reports "Favorites All Sales Sales Target Day Week Month Custom Range Select Report Type…" at bounding box center [364, 118] width 634 height 82
click at [111, 133] on span "01-10-2025" at bounding box center [118, 134] width 33 height 8
select select "10"
select select "2025"
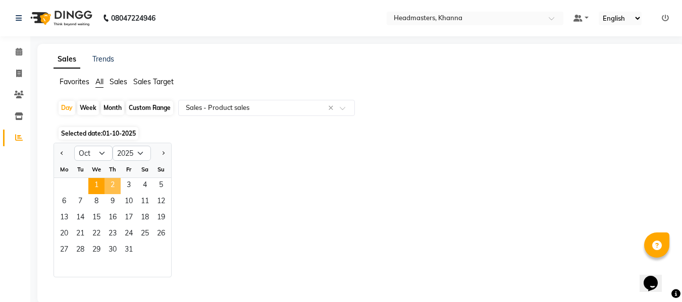
click at [114, 183] on span "2" at bounding box center [112, 186] width 16 height 16
select select "csv"
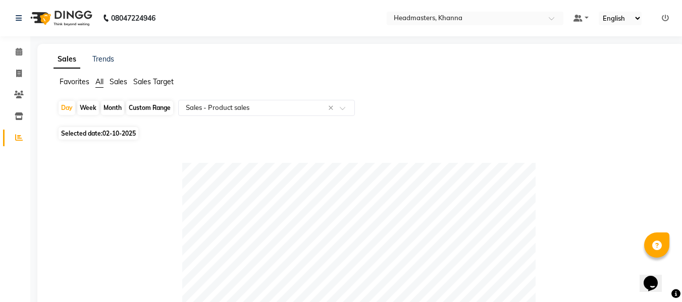
click at [131, 129] on span "Selected date: [DATE]" at bounding box center [99, 133] width 80 height 13
select select "10"
select select "2025"
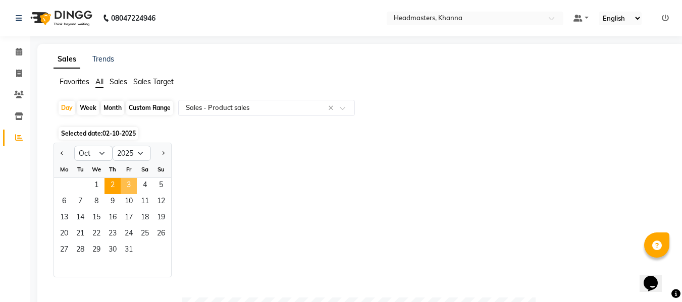
click at [129, 185] on span "3" at bounding box center [129, 186] width 16 height 16
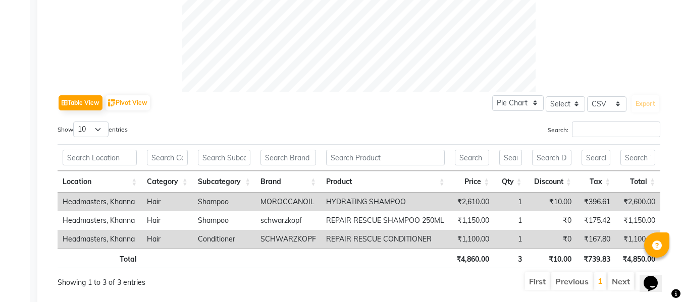
scroll to position [454, 0]
